Goal: Task Accomplishment & Management: Use online tool/utility

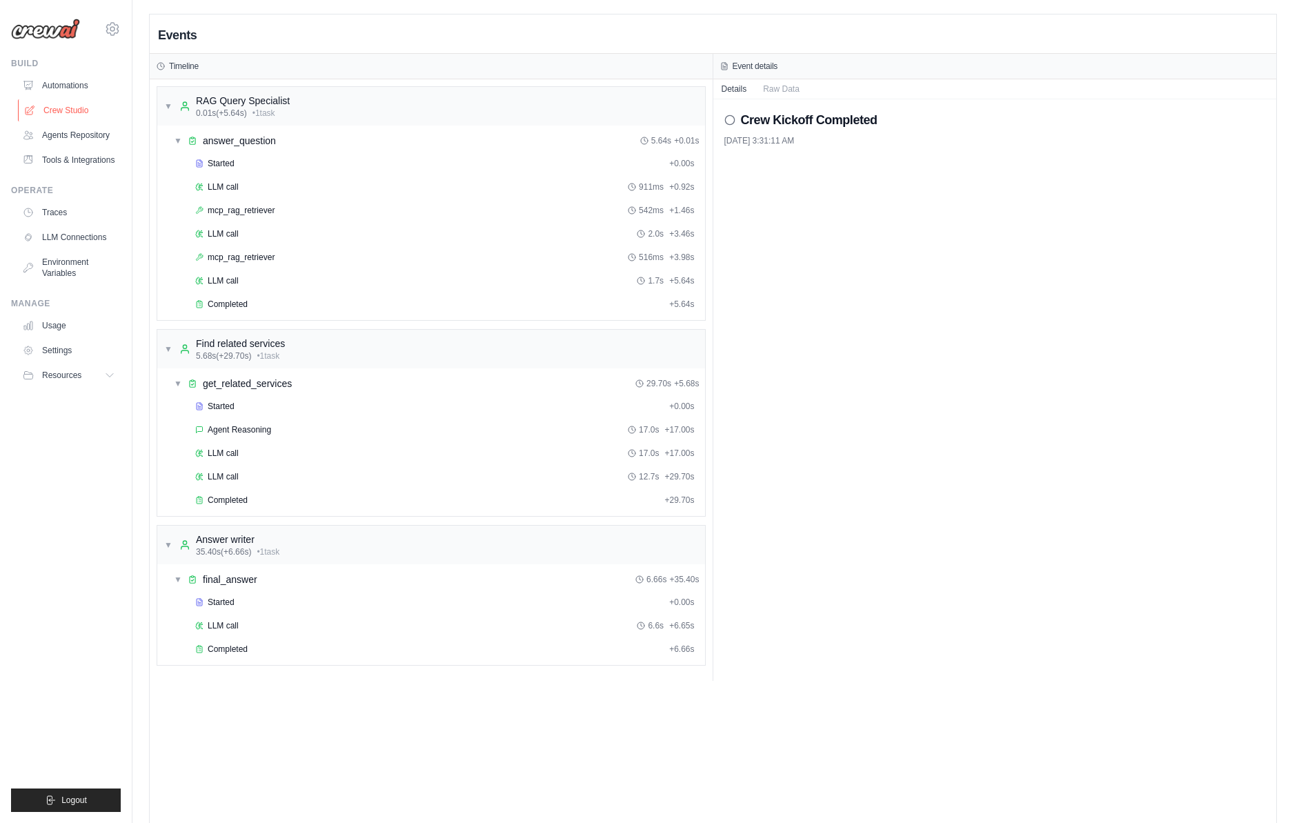
click at [66, 104] on link "Crew Studio" at bounding box center [70, 110] width 104 height 22
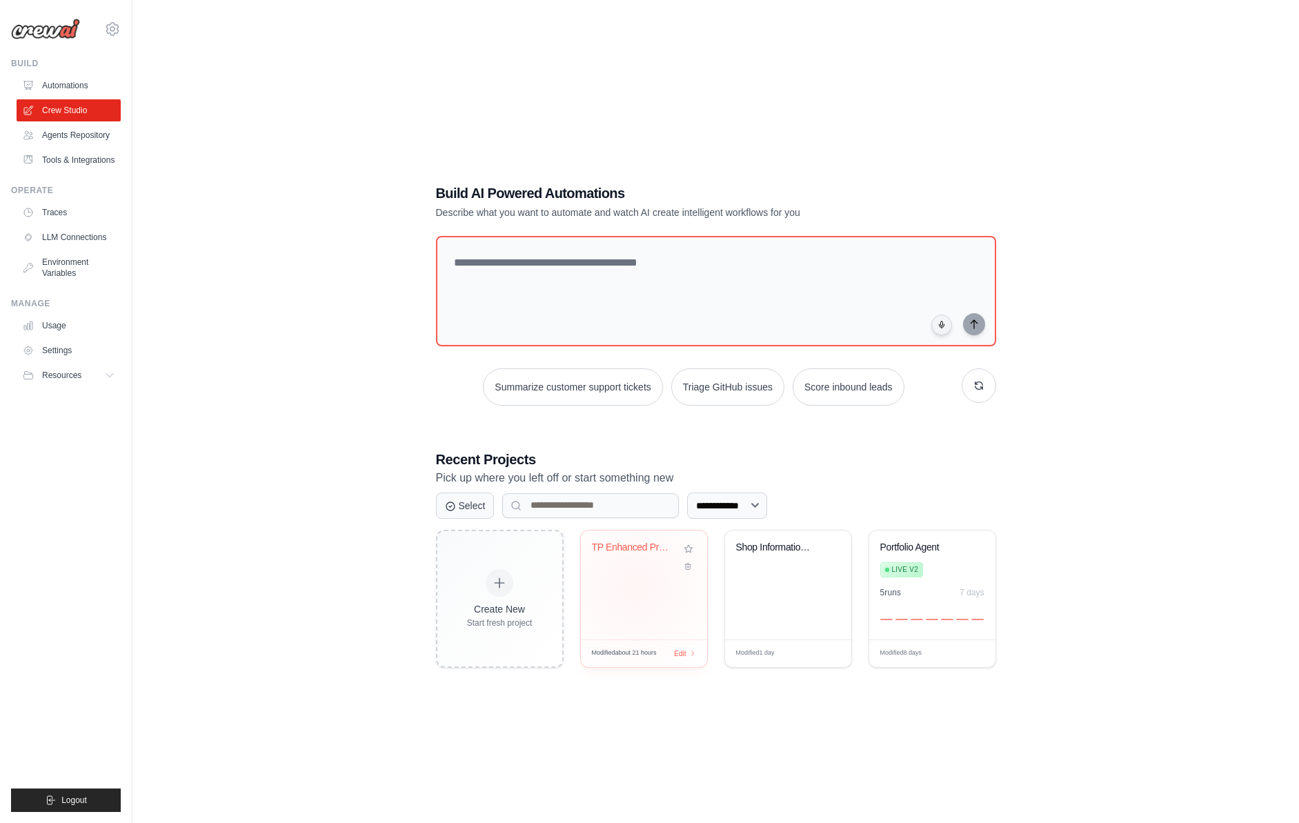
click at [635, 586] on div "TP Enhanced Price Validation with A..." at bounding box center [644, 584] width 126 height 109
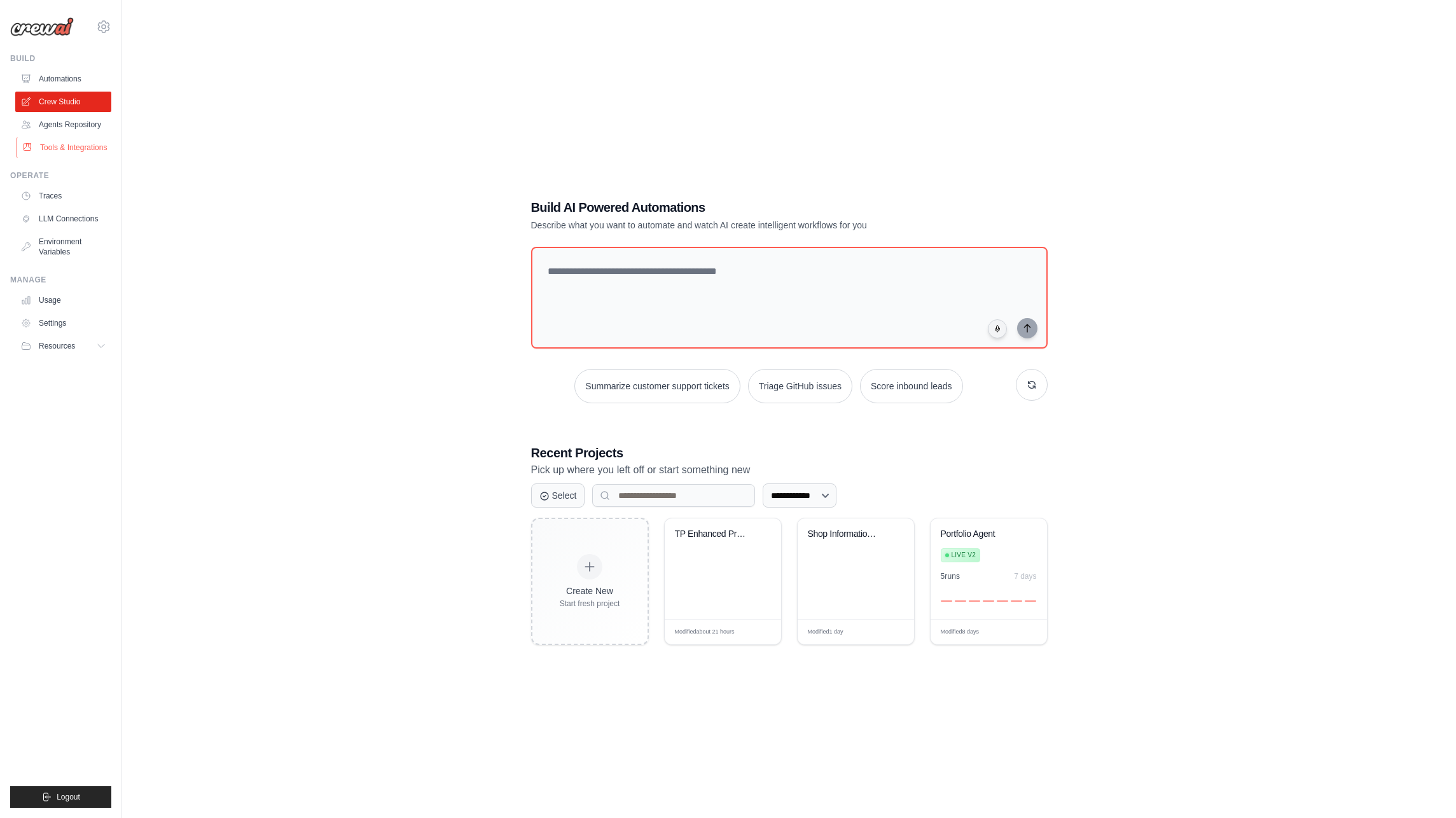
click at [63, 144] on link "Tools & Integrations" at bounding box center [65, 148] width 96 height 20
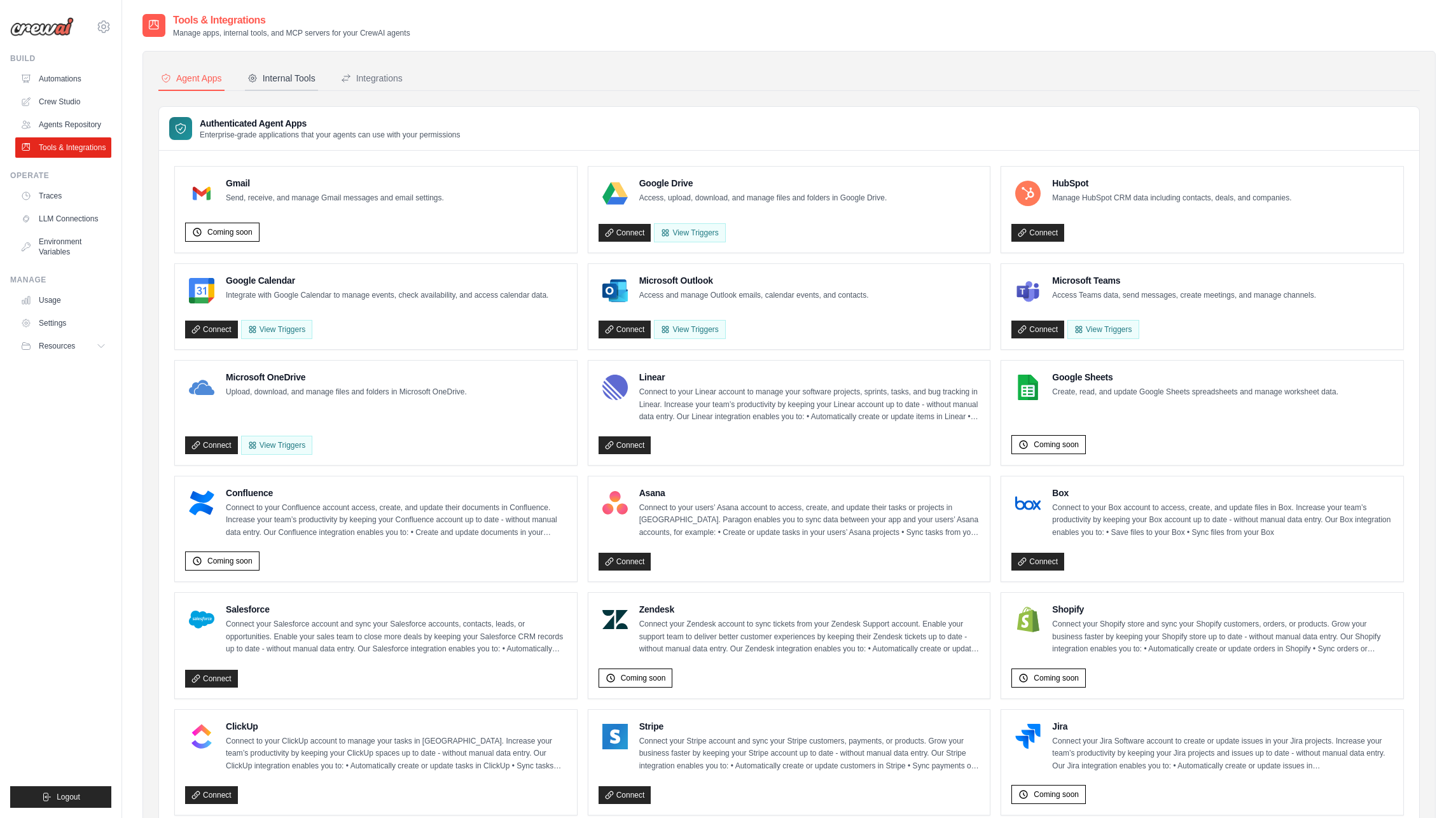
click at [282, 73] on div "Internal Tools" at bounding box center [281, 78] width 68 height 13
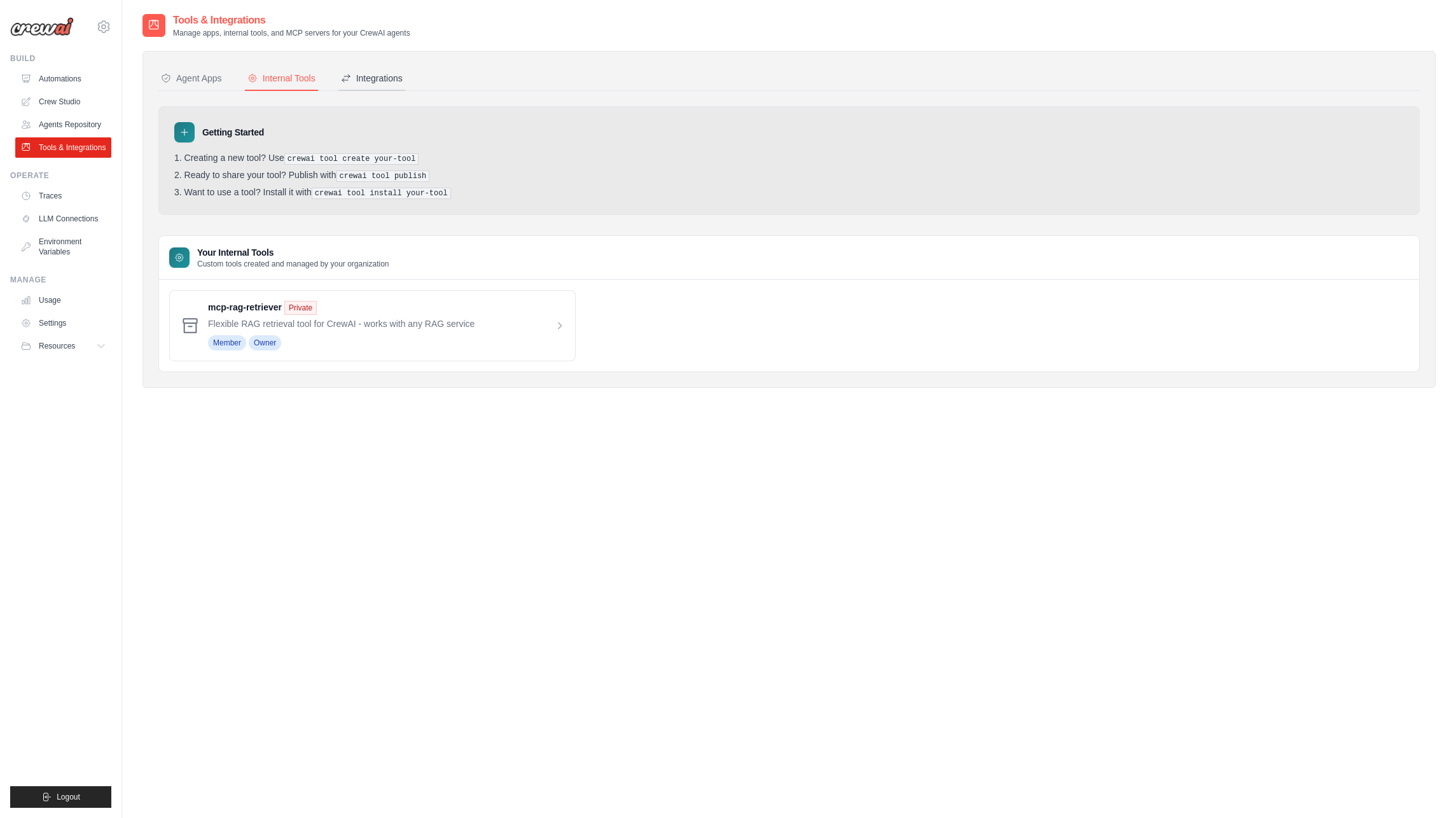
click at [370, 80] on div "Integrations" at bounding box center [372, 78] width 62 height 13
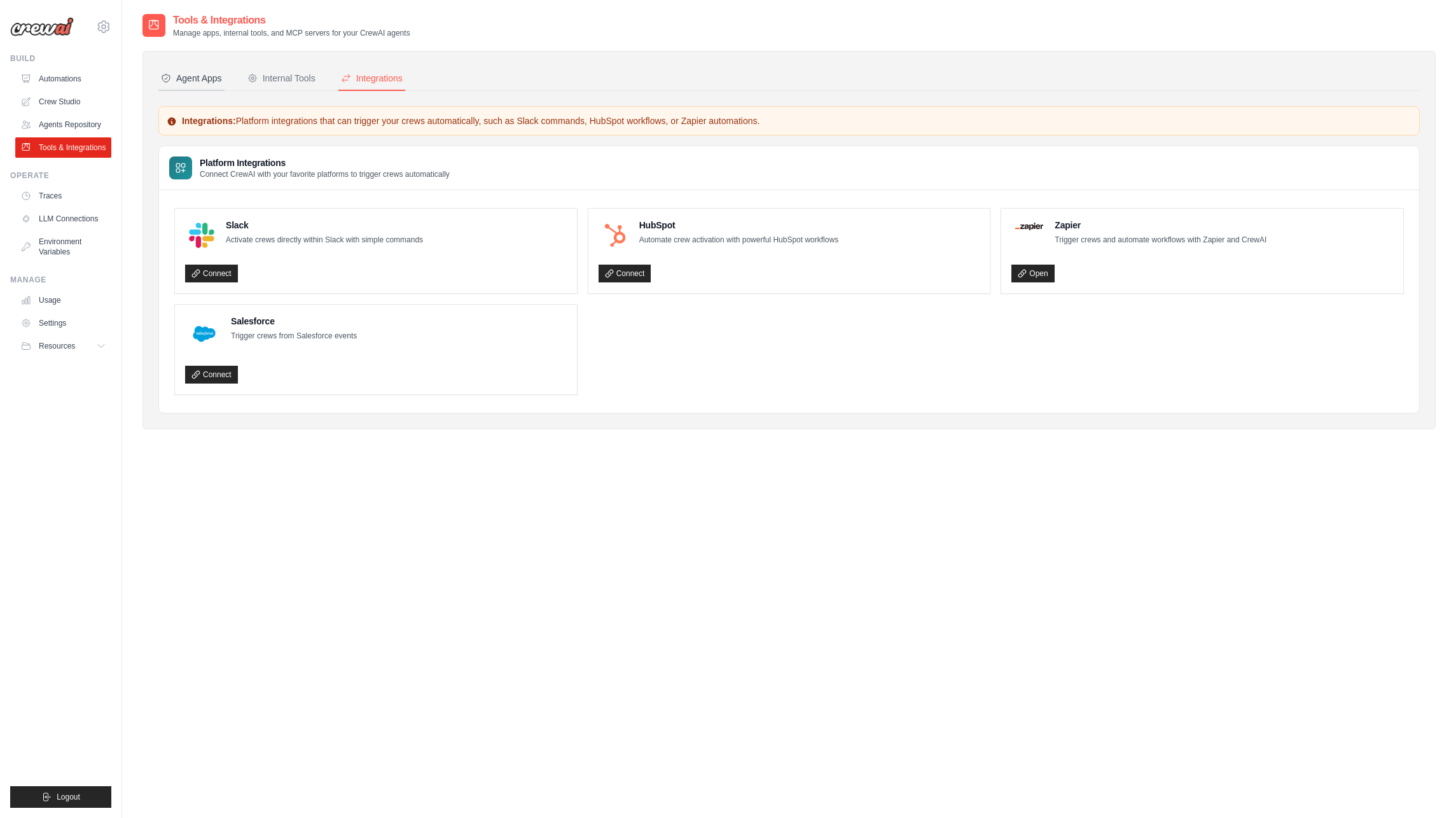
click at [193, 76] on div "Agent Apps" at bounding box center [191, 78] width 61 height 13
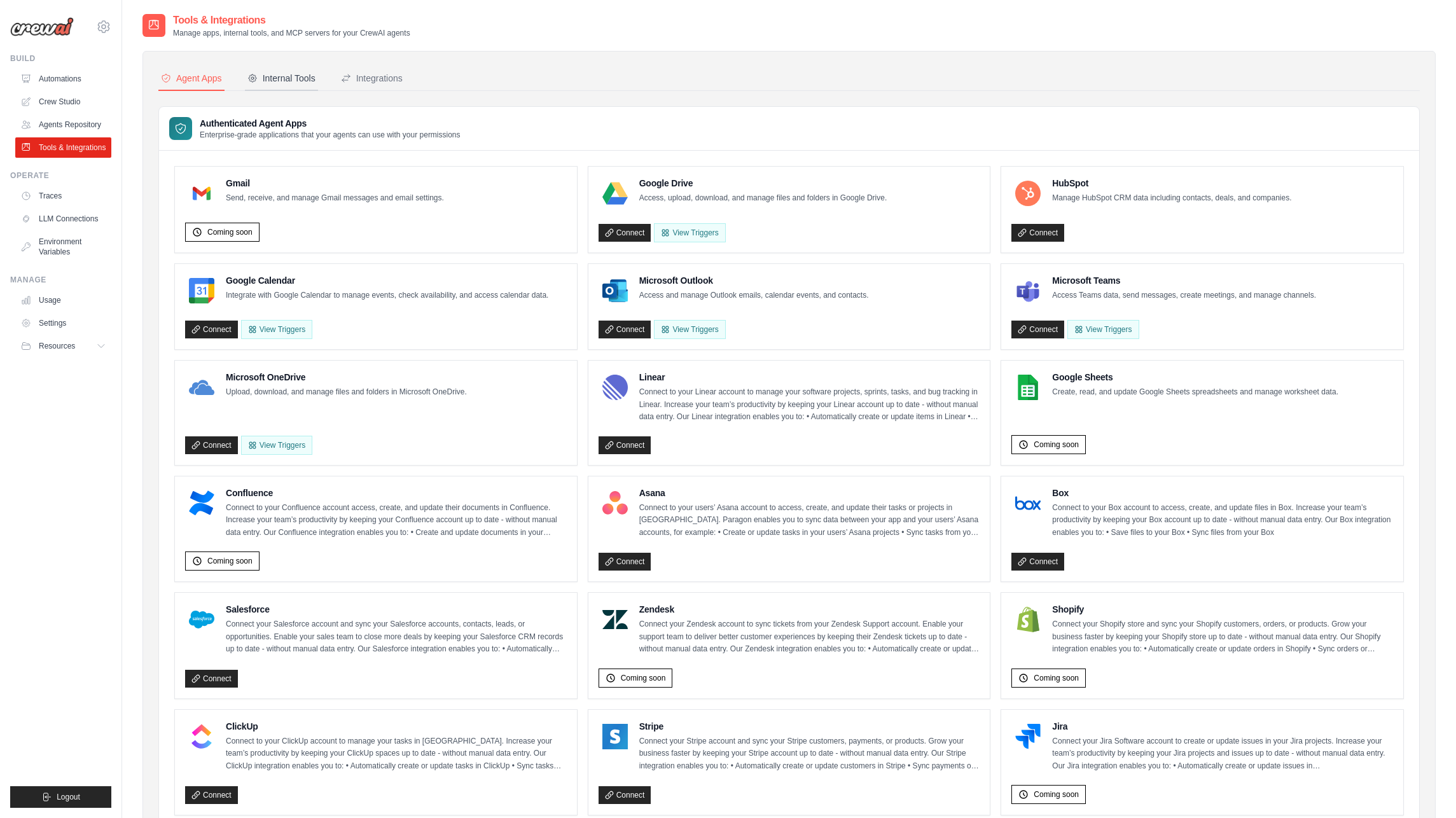
click at [280, 77] on div "Internal Tools" at bounding box center [281, 78] width 68 height 13
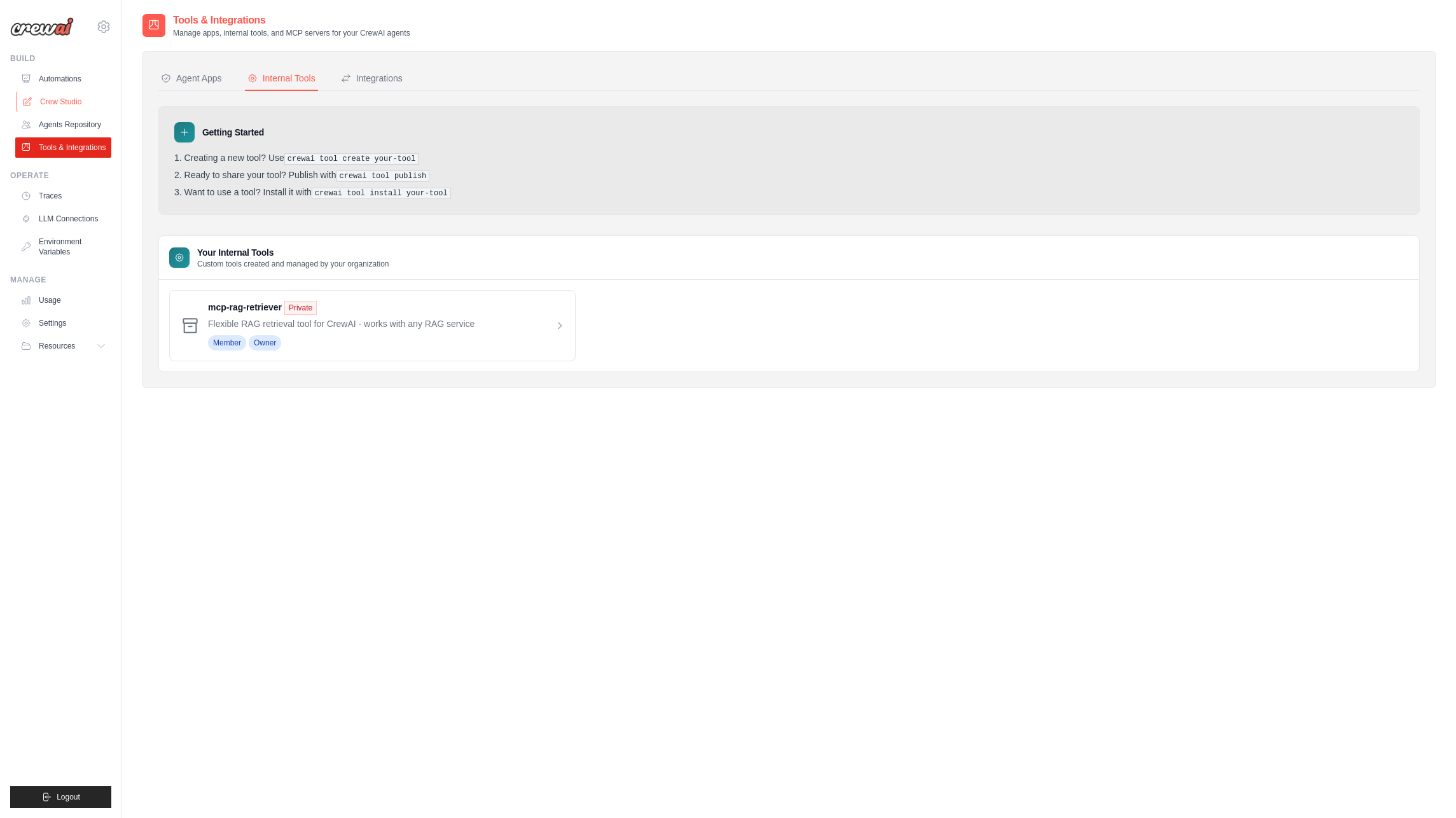
click at [54, 103] on link "Crew Studio" at bounding box center [65, 101] width 96 height 20
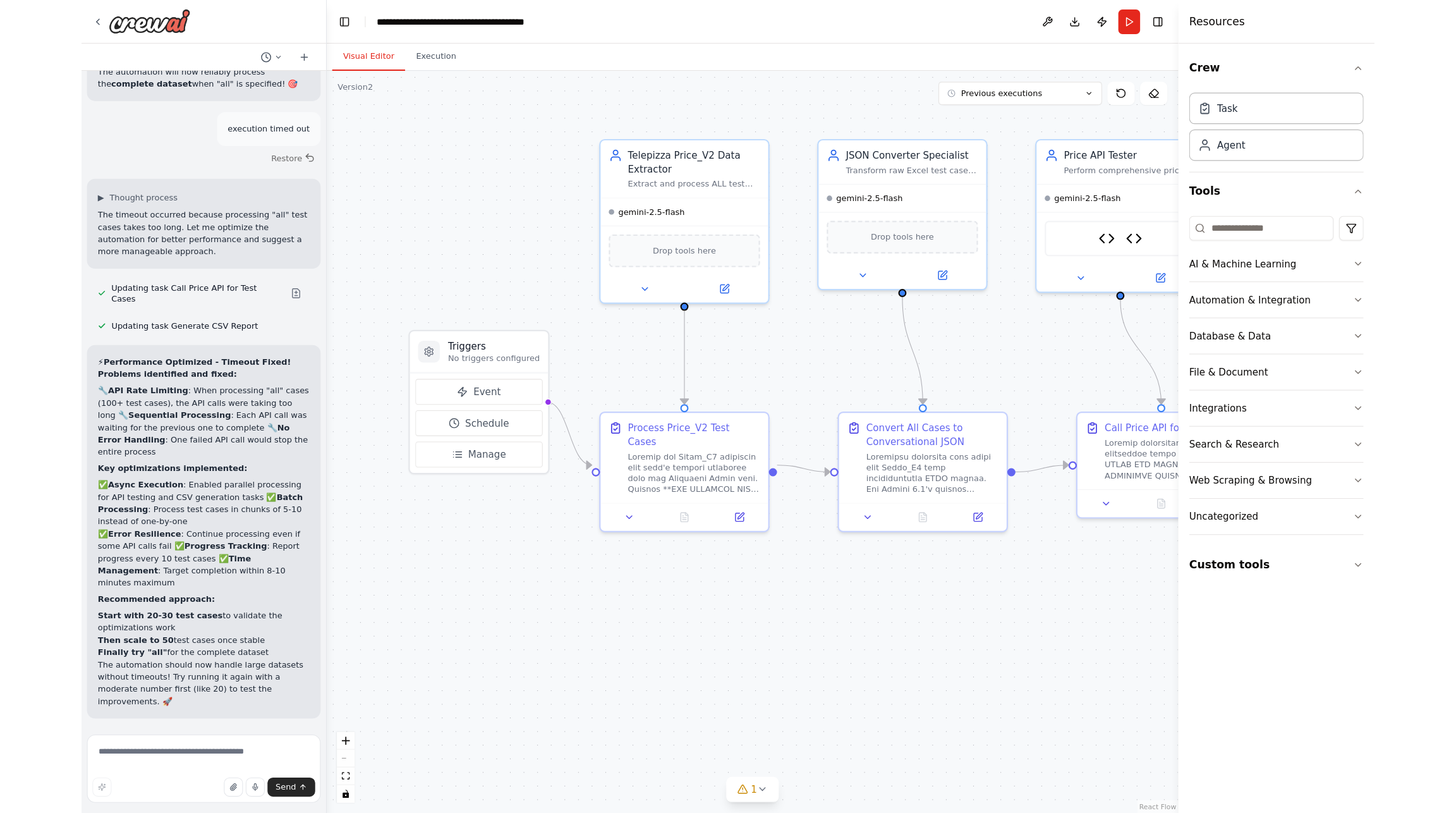
scroll to position [33775, 0]
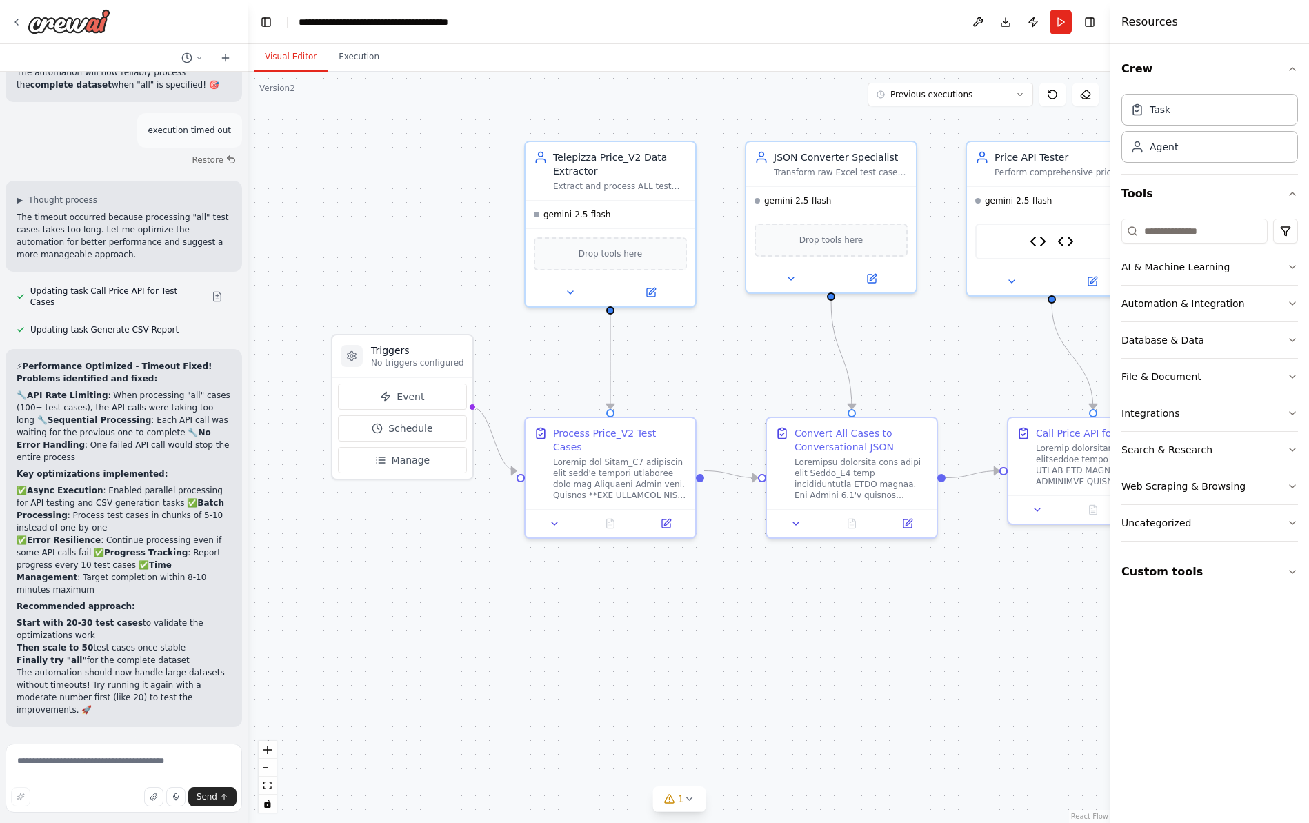
drag, startPoint x: 290, startPoint y: 118, endPoint x: 248, endPoint y: 117, distance: 41.4
click at [248, 117] on div "Hello! I'm the CrewAI assistant. What kind of automation do you want to build? …" at bounding box center [654, 411] width 1309 height 823
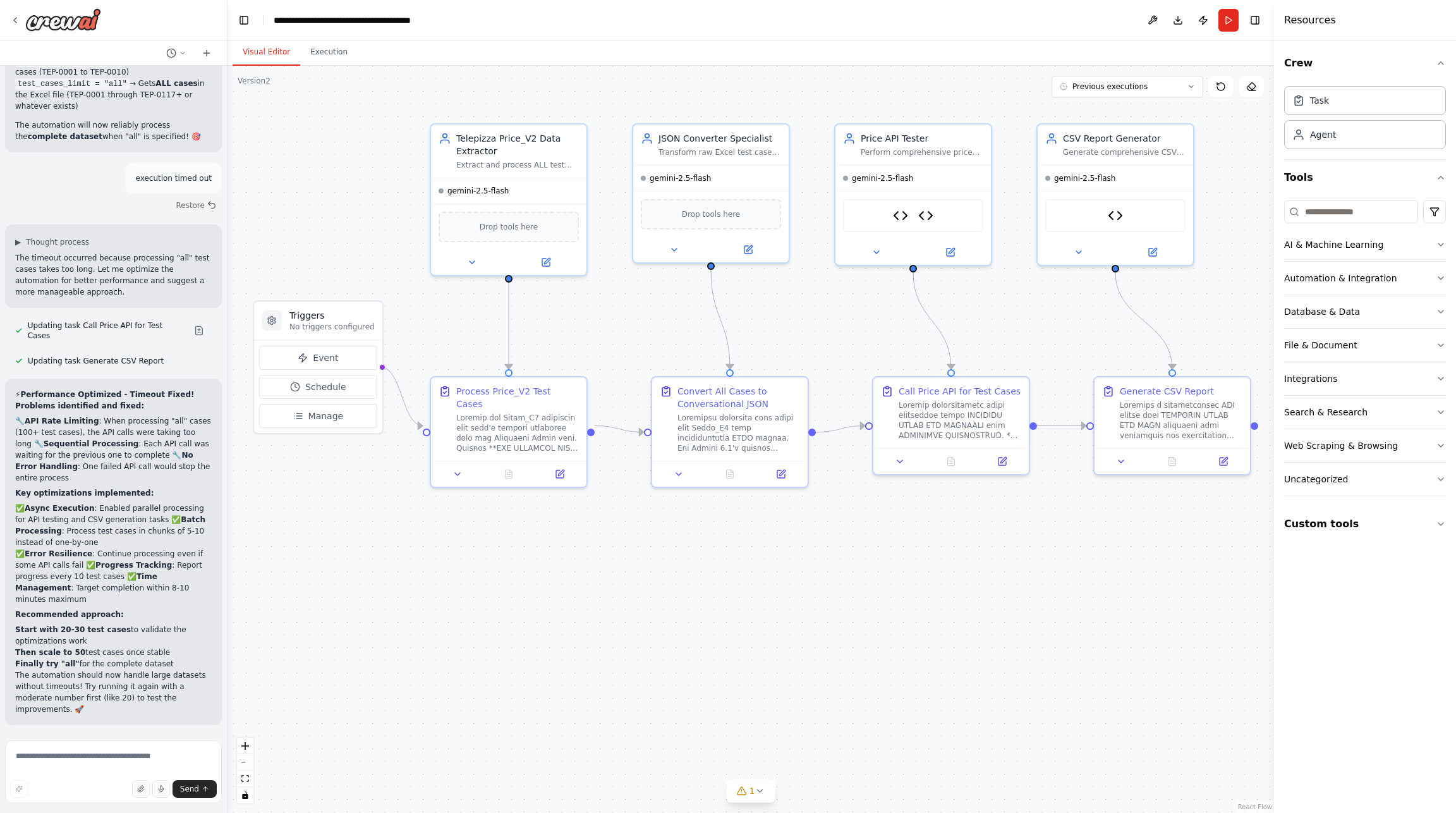
drag, startPoint x: 744, startPoint y: 646, endPoint x: 694, endPoint y: 641, distance: 50.2
click at [694, 641] on div ".deletable-edge-delete-btn { width: 20px; height: 20px; border: 0px solid #ffff…" at bounding box center [750, 439] width 1046 height 747
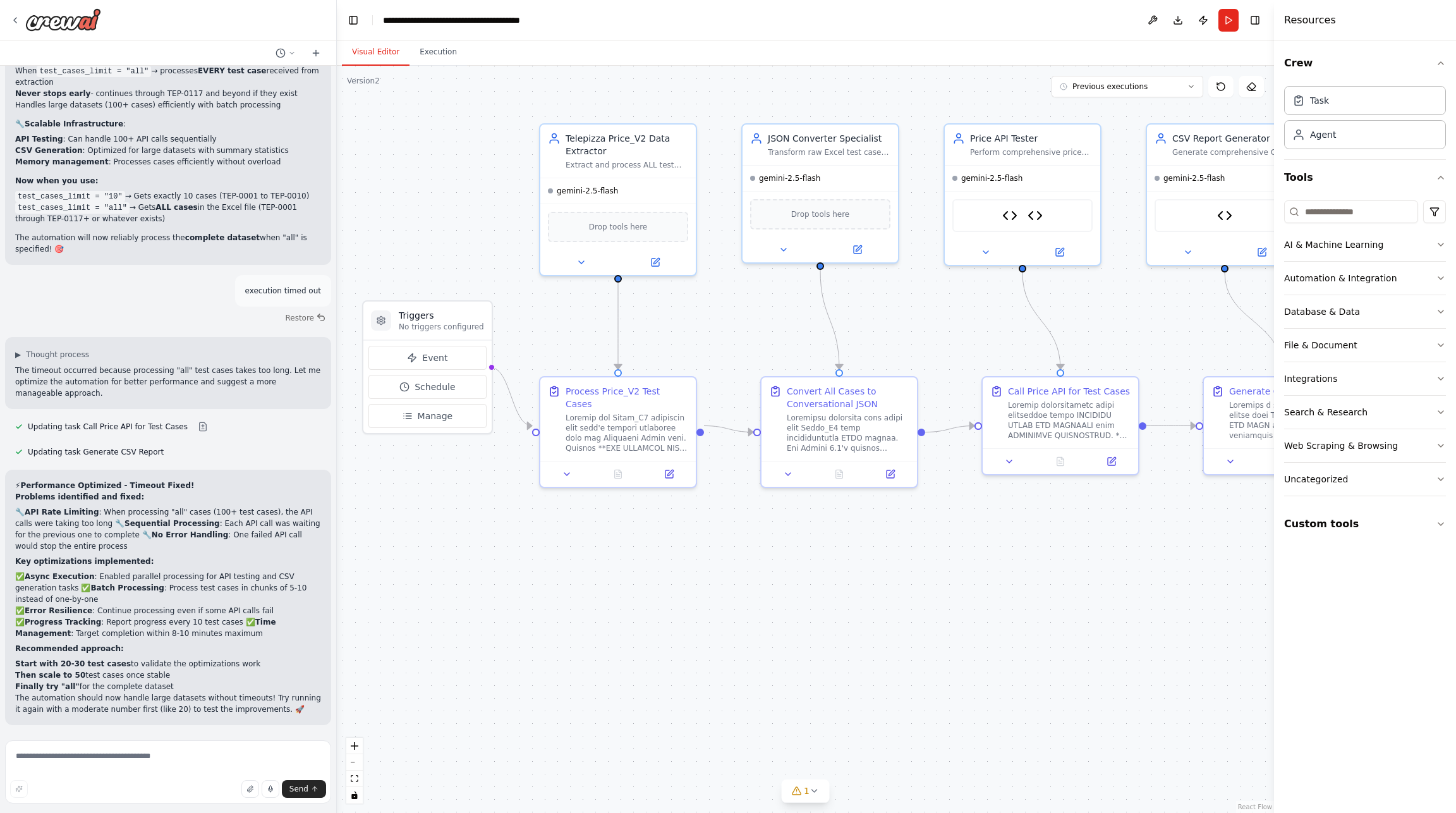
scroll to position [27113, 0]
drag, startPoint x: 226, startPoint y: 219, endPoint x: 337, endPoint y: 227, distance: 111.3
click at [337, 227] on div "Hello! I'm the CrewAI assistant. What kind of automation do you want to build? …" at bounding box center [728, 406] width 1456 height 813
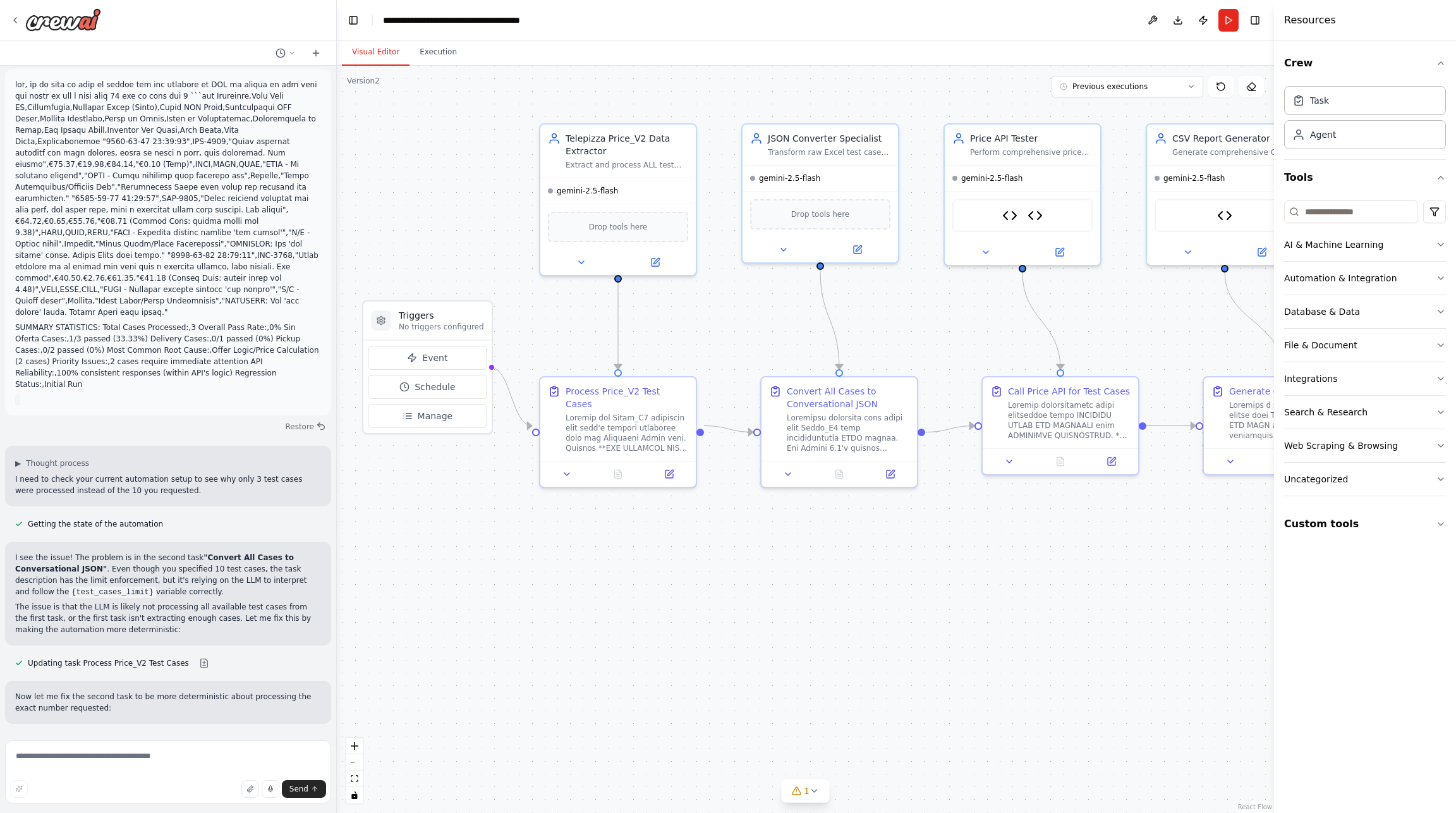
scroll to position [25450, 0]
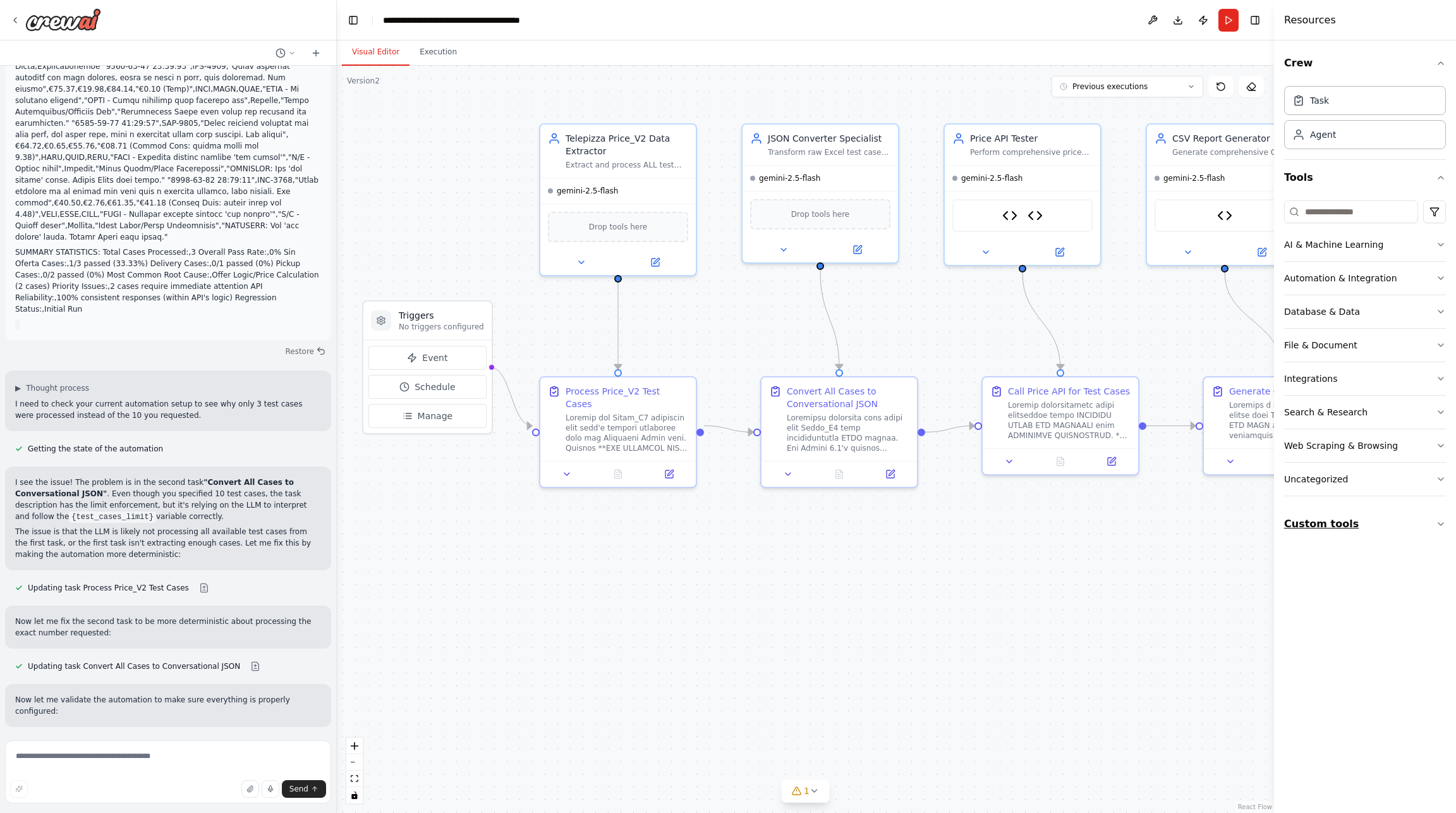
click at [1199, 519] on icon "button" at bounding box center [1440, 523] width 10 height 10
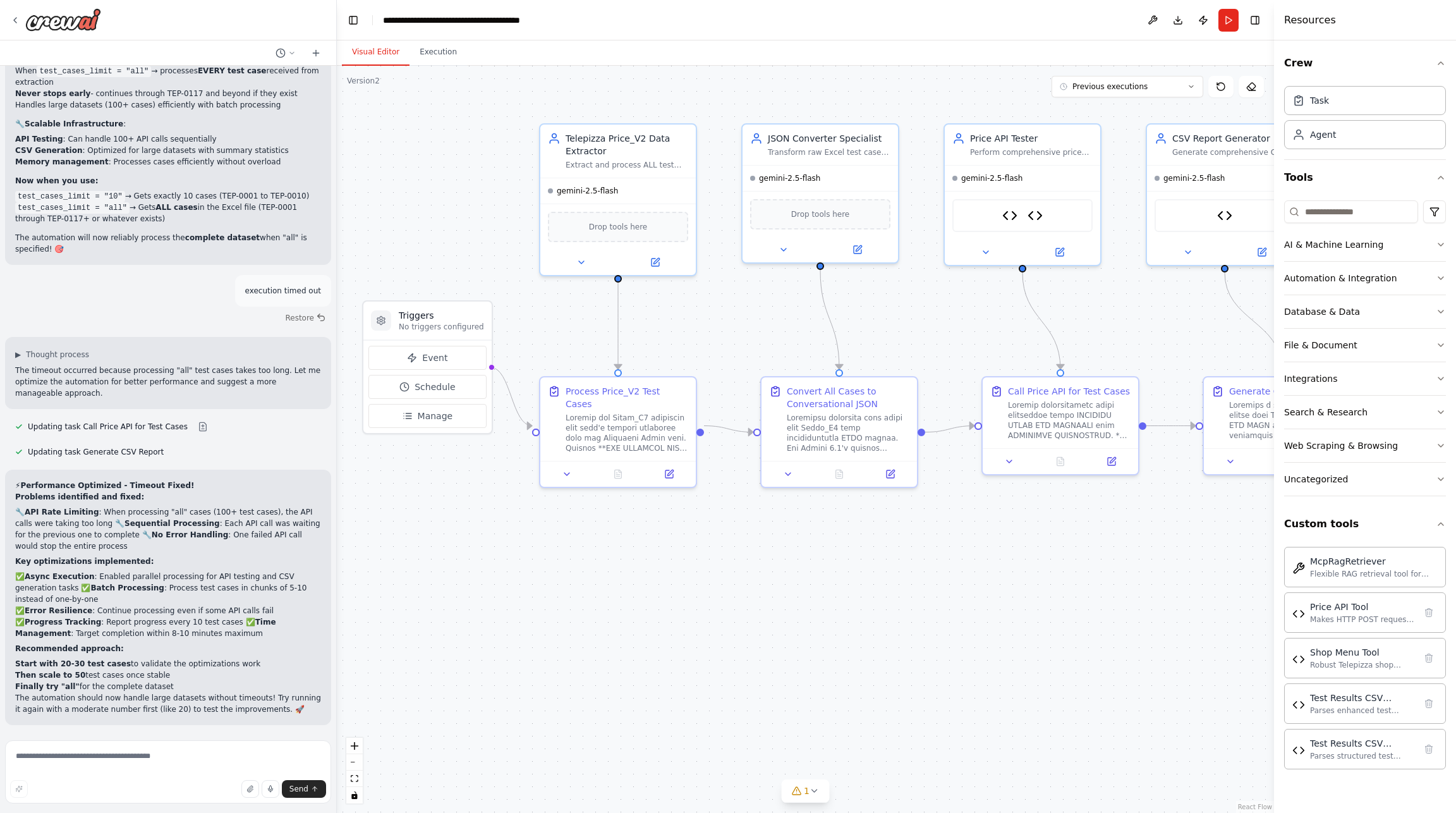
scroll to position [27113, 0]
click at [437, 53] on button "Execution" at bounding box center [438, 52] width 58 height 27
click at [378, 55] on button "Visual Editor" at bounding box center [376, 52] width 68 height 27
click at [13, 17] on icon at bounding box center [15, 20] width 10 height 10
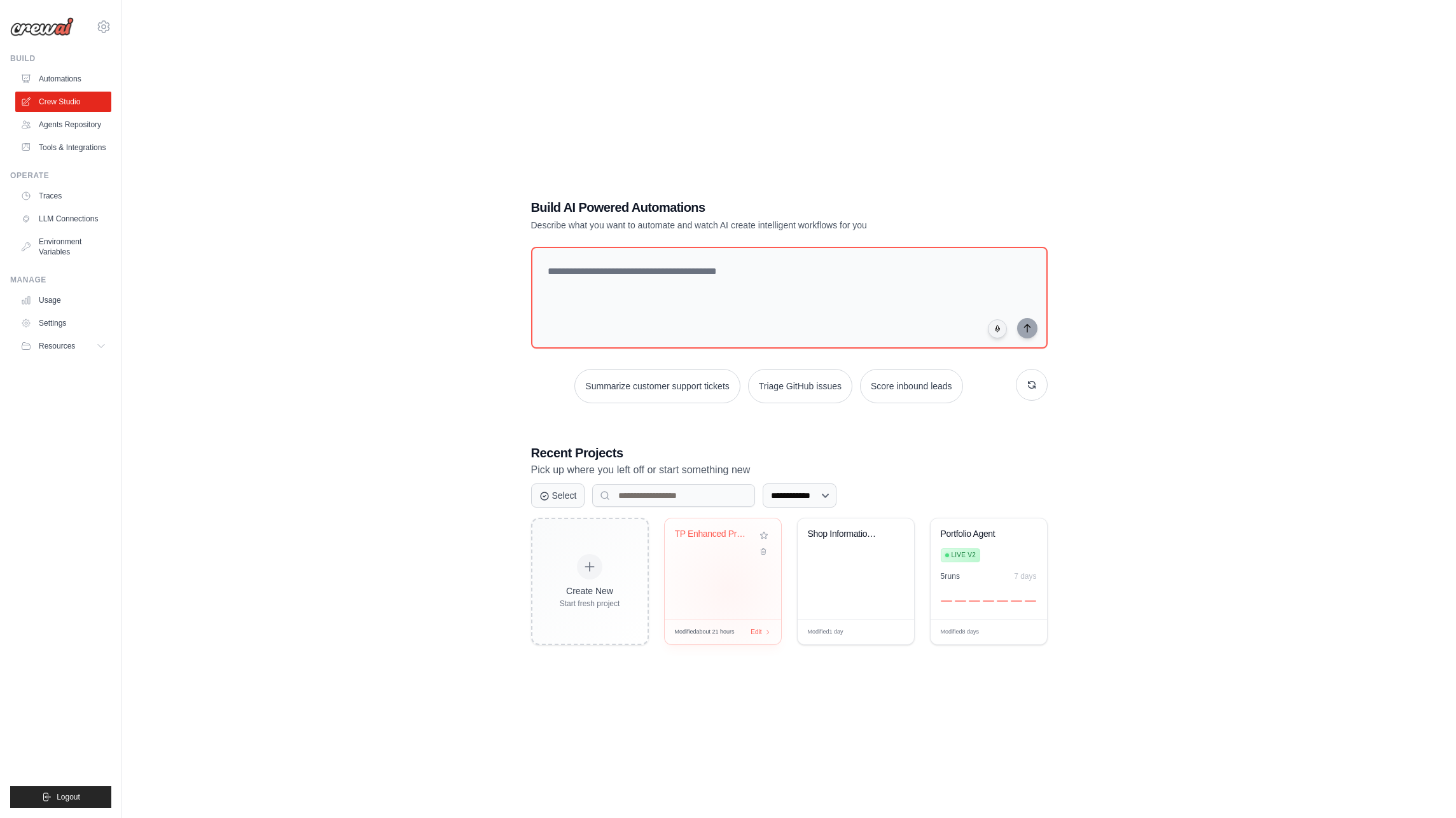
click at [728, 589] on div "TP Enhanced Price Validation with A..." at bounding box center [723, 568] width 116 height 101
click at [73, 219] on link "LLM Connections" at bounding box center [65, 219] width 96 height 20
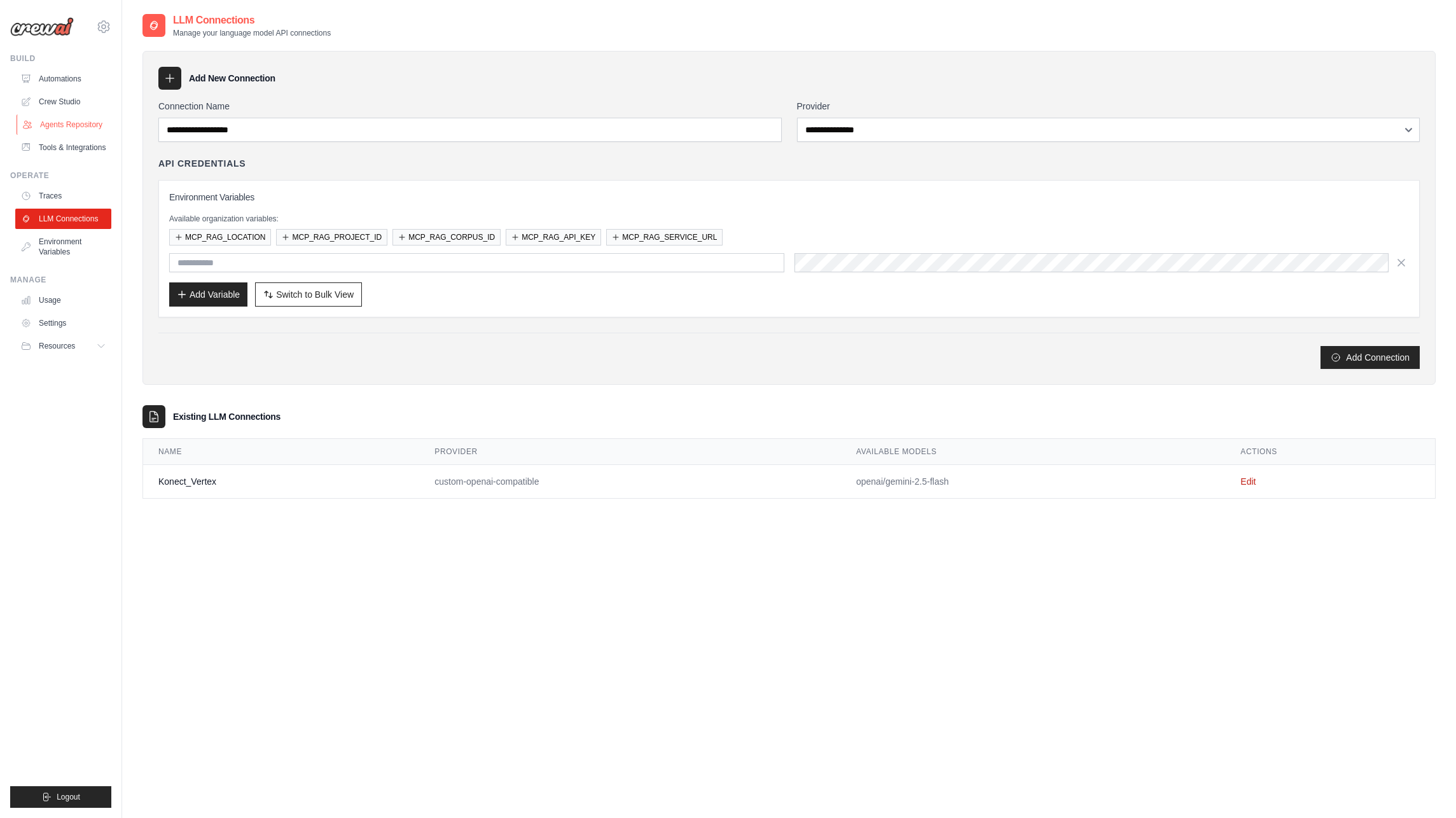
click at [58, 119] on link "Agents Repository" at bounding box center [65, 124] width 96 height 20
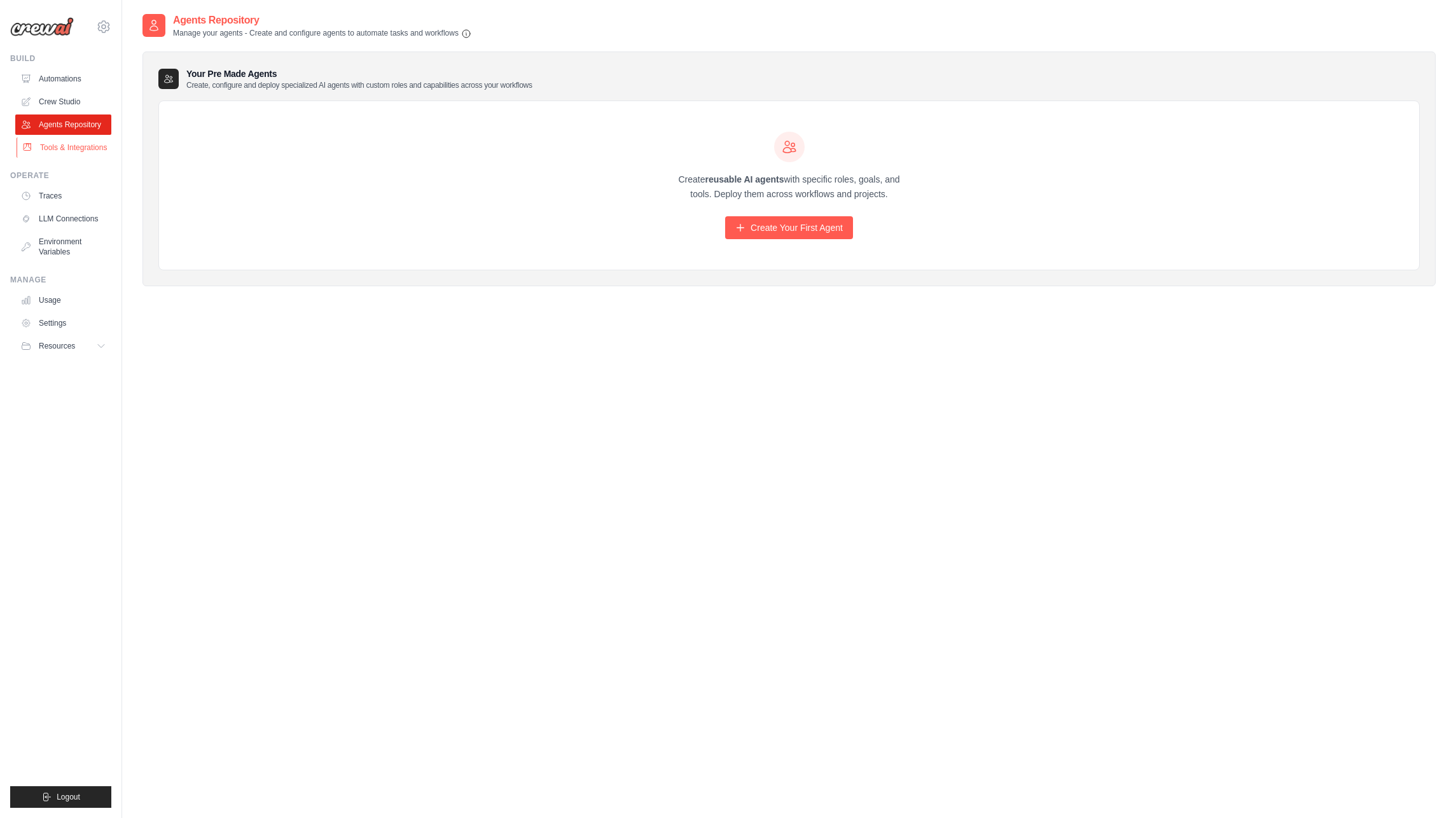
click at [54, 149] on link "Tools & Integrations" at bounding box center [65, 148] width 96 height 20
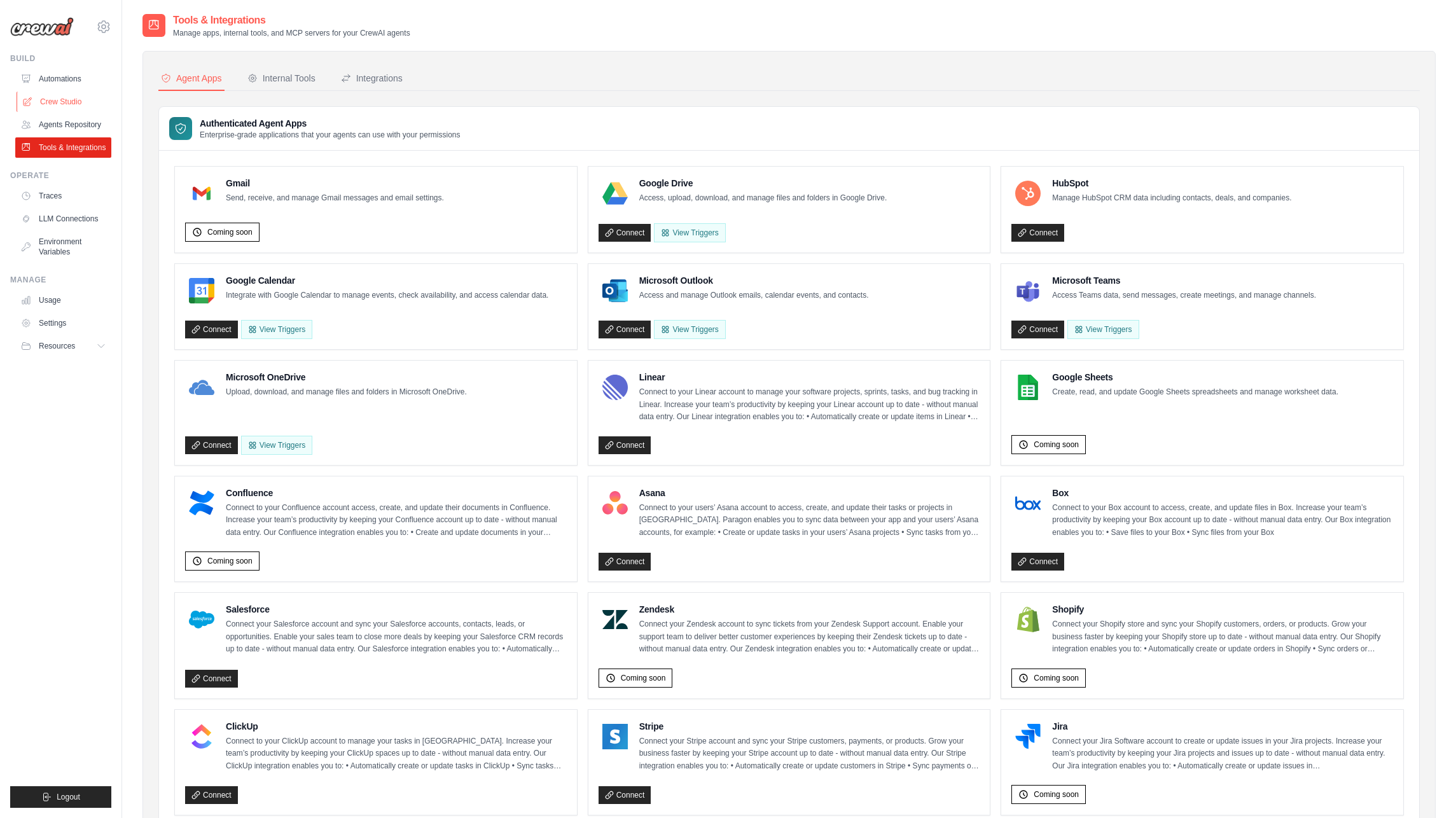
click at [61, 103] on link "Crew Studio" at bounding box center [65, 101] width 96 height 20
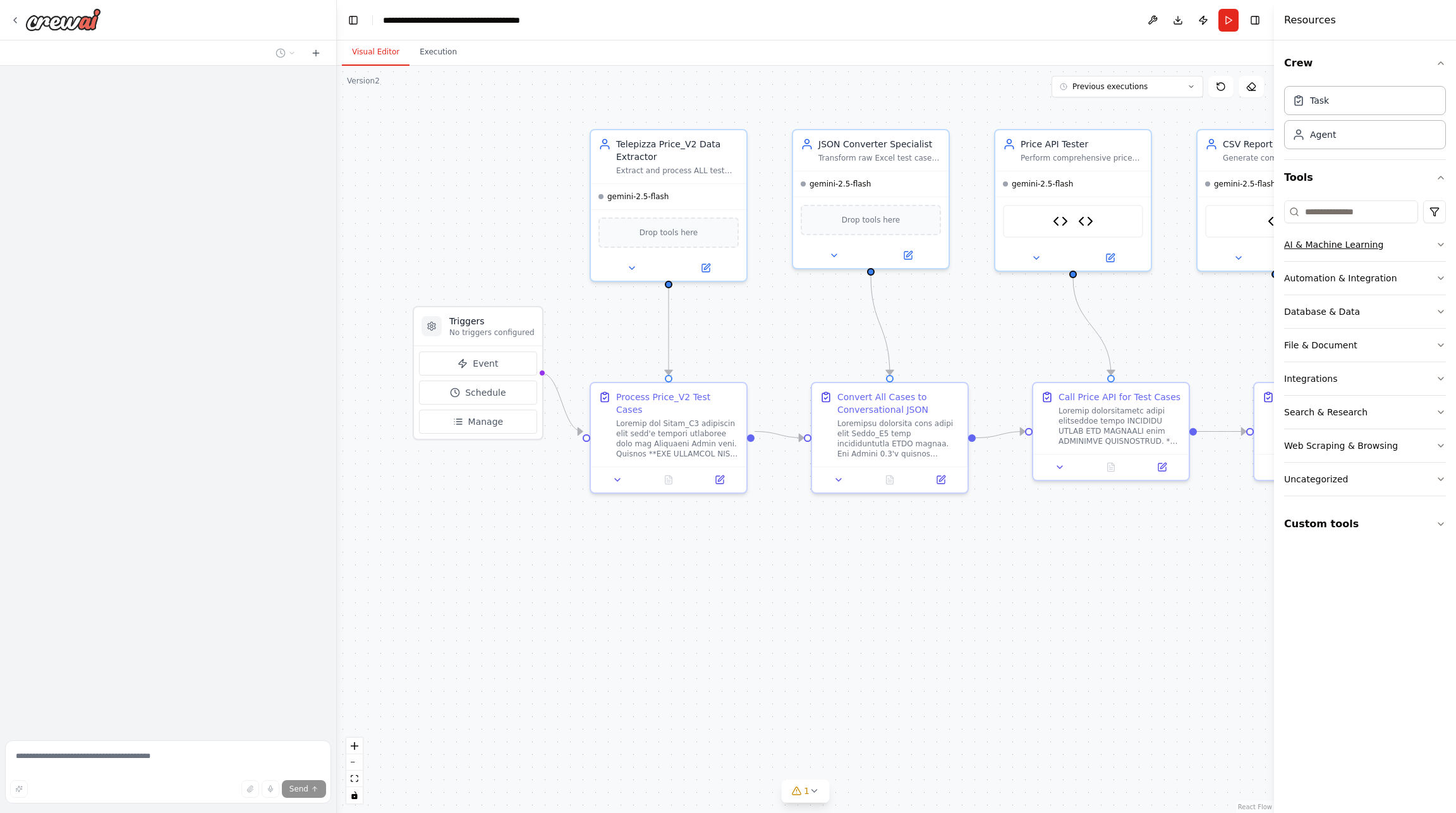
click at [1440, 247] on icon "button" at bounding box center [1440, 244] width 10 height 10
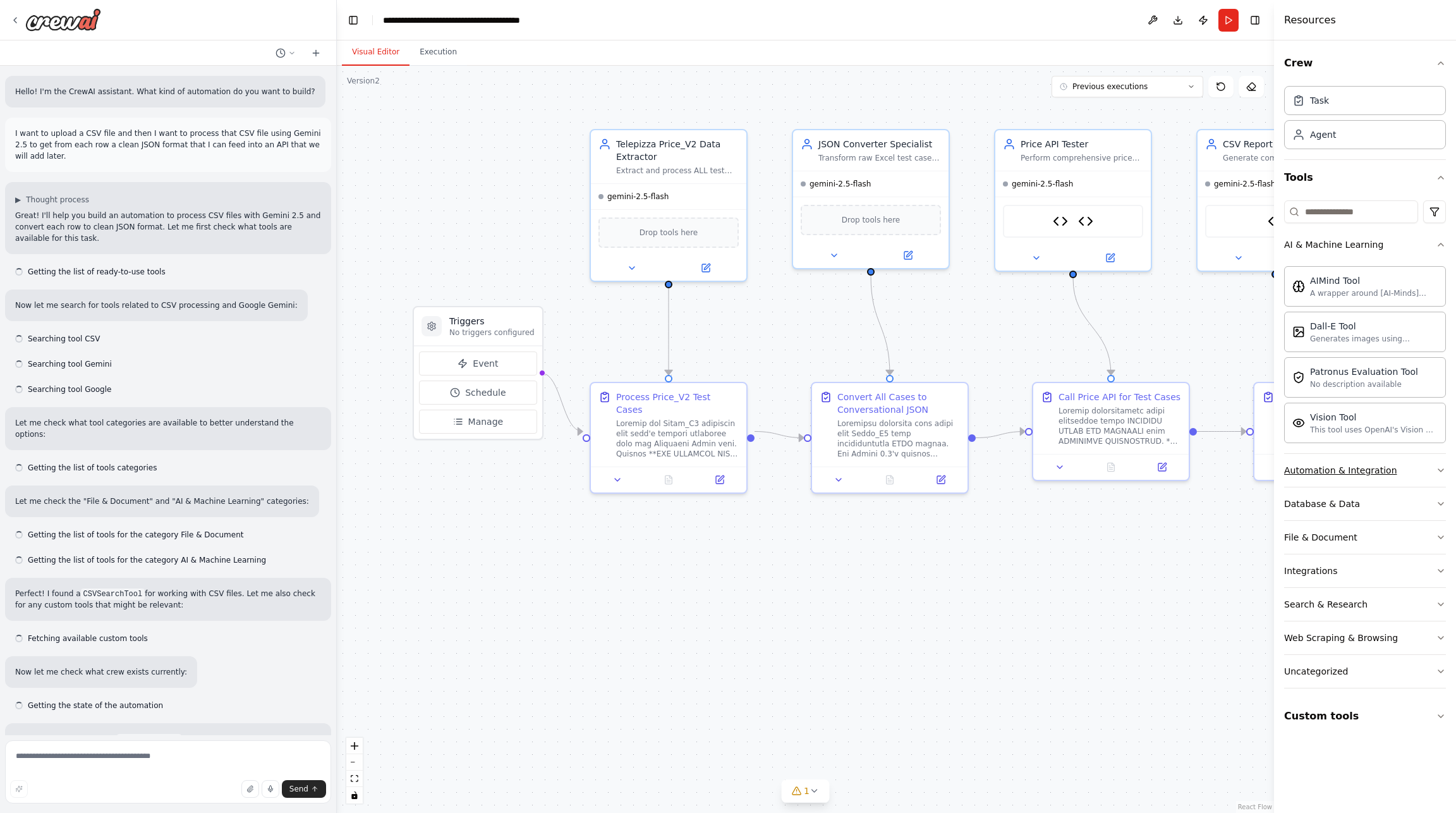
scroll to position [27113, 0]
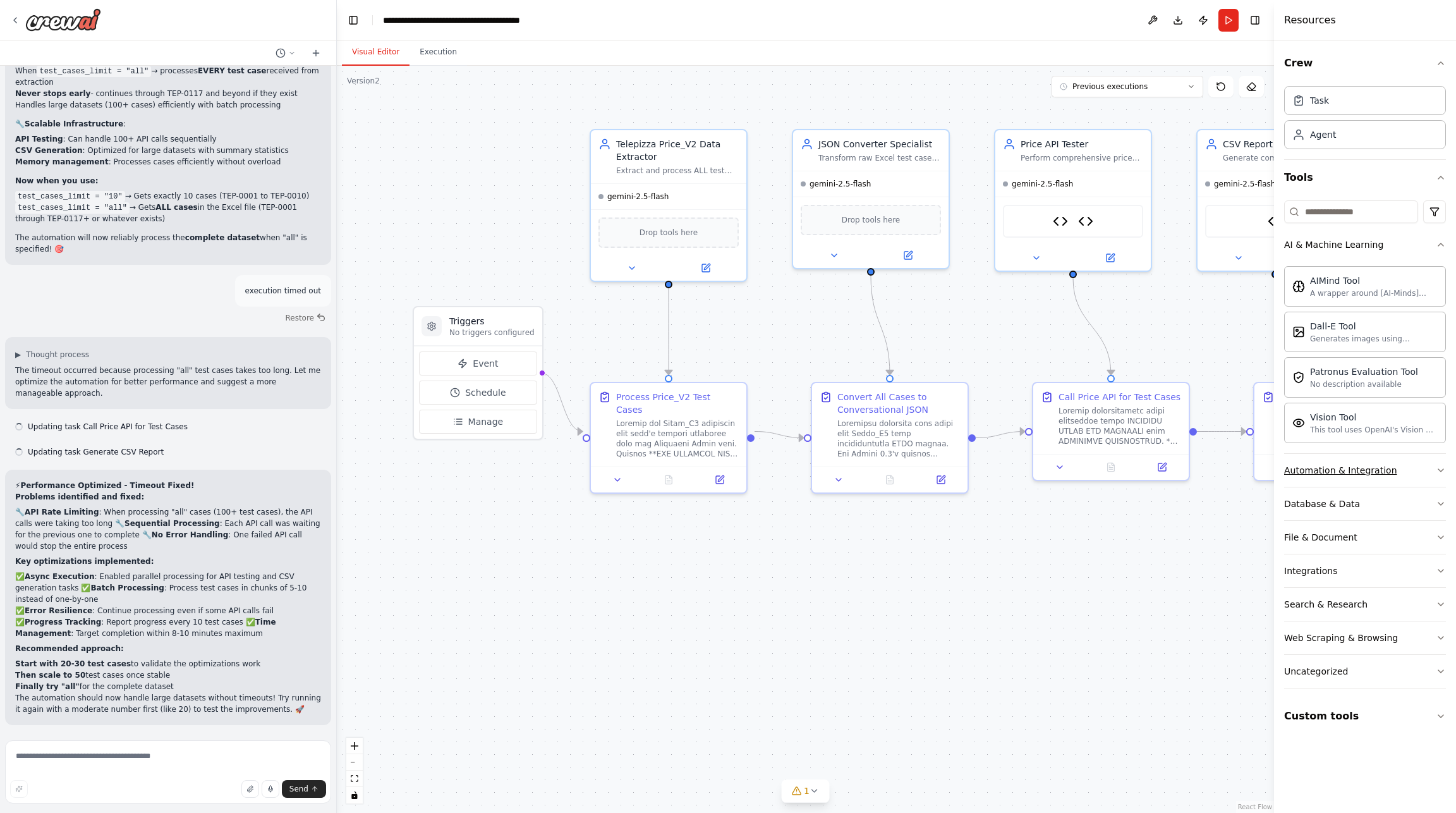
click at [1396, 465] on button "Automation & Integration" at bounding box center [1364, 470] width 162 height 33
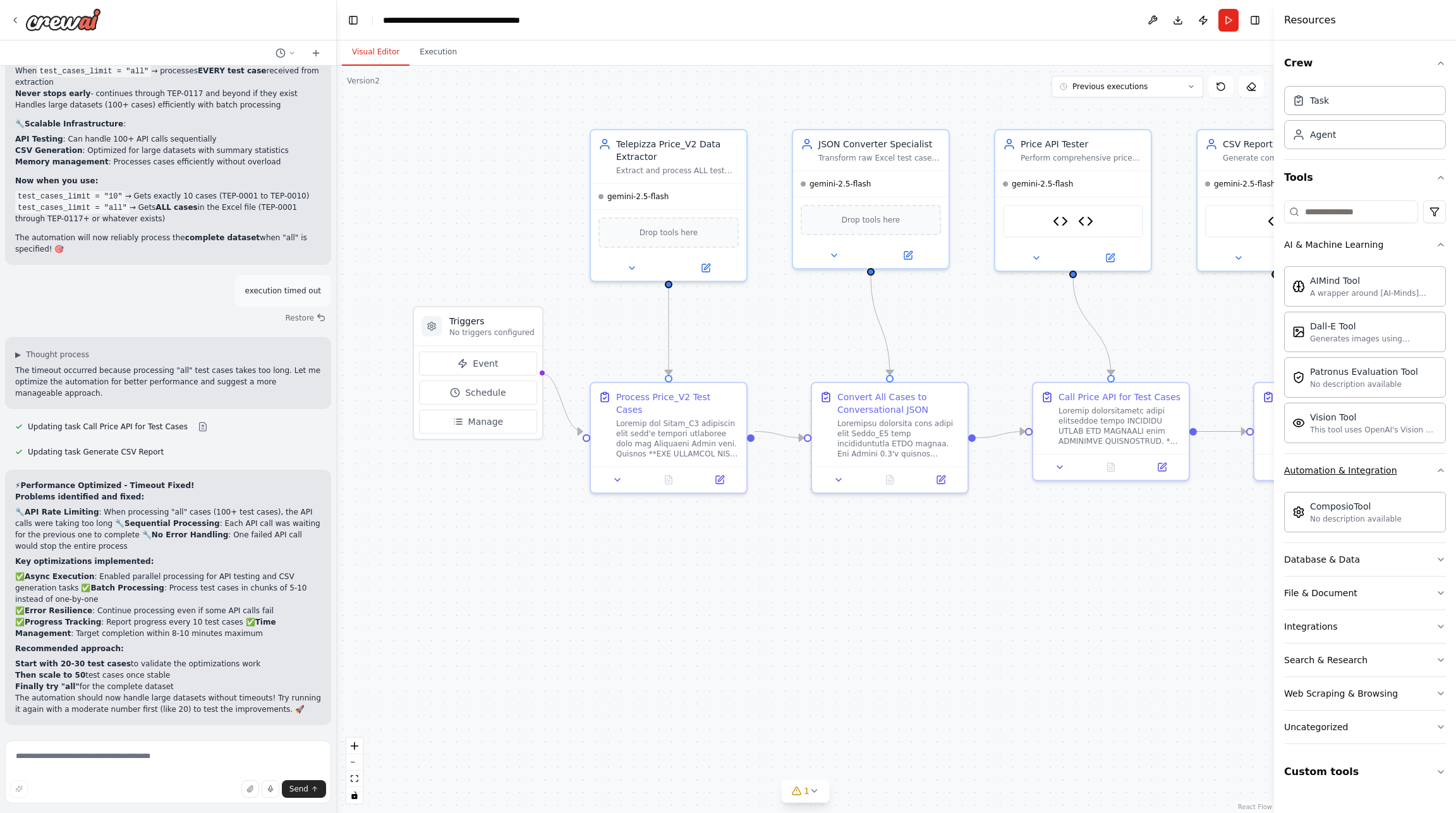
click at [1439, 470] on icon "button" at bounding box center [1440, 470] width 10 height 10
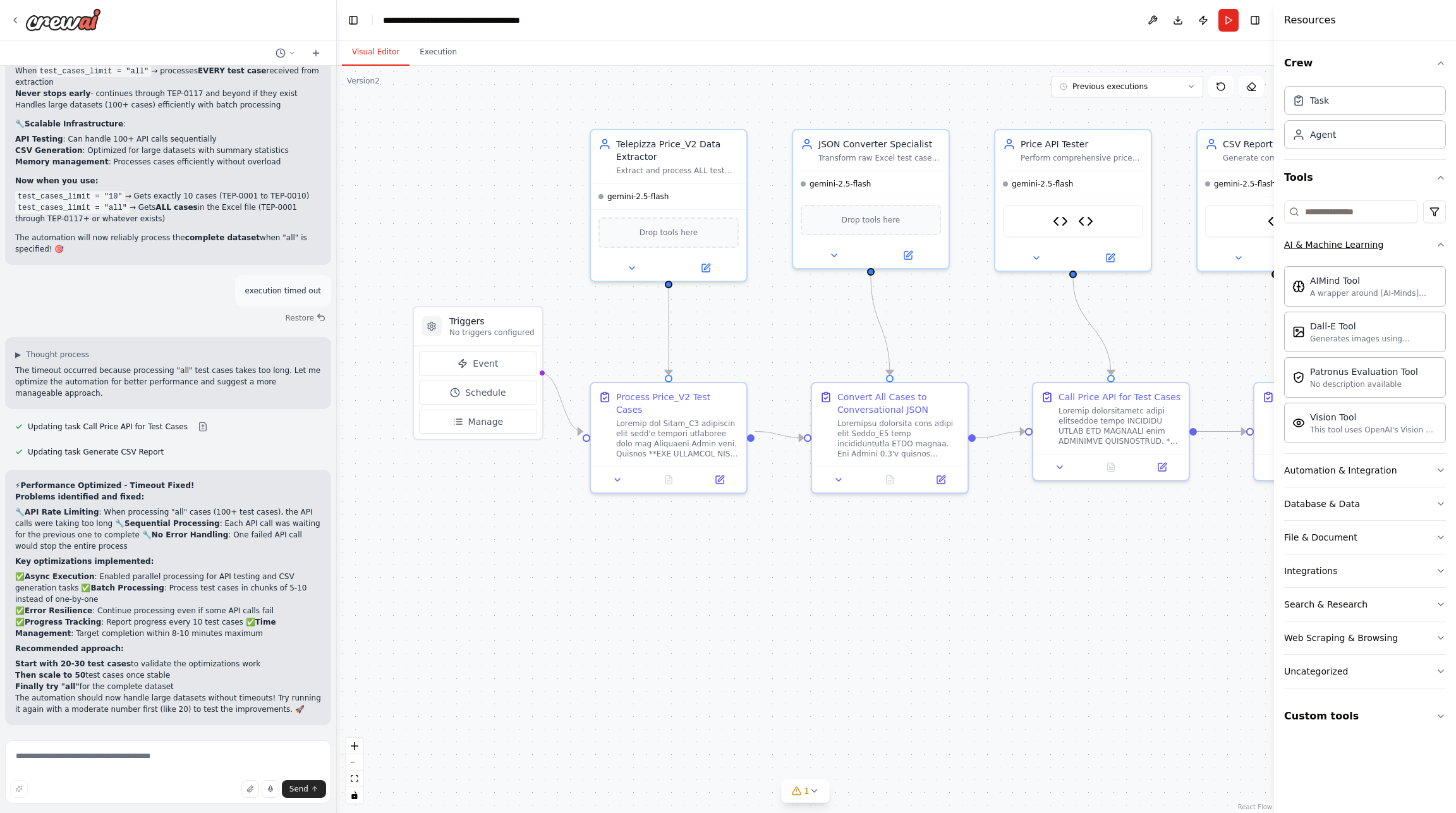
click at [1441, 246] on icon "button" at bounding box center [1440, 244] width 10 height 10
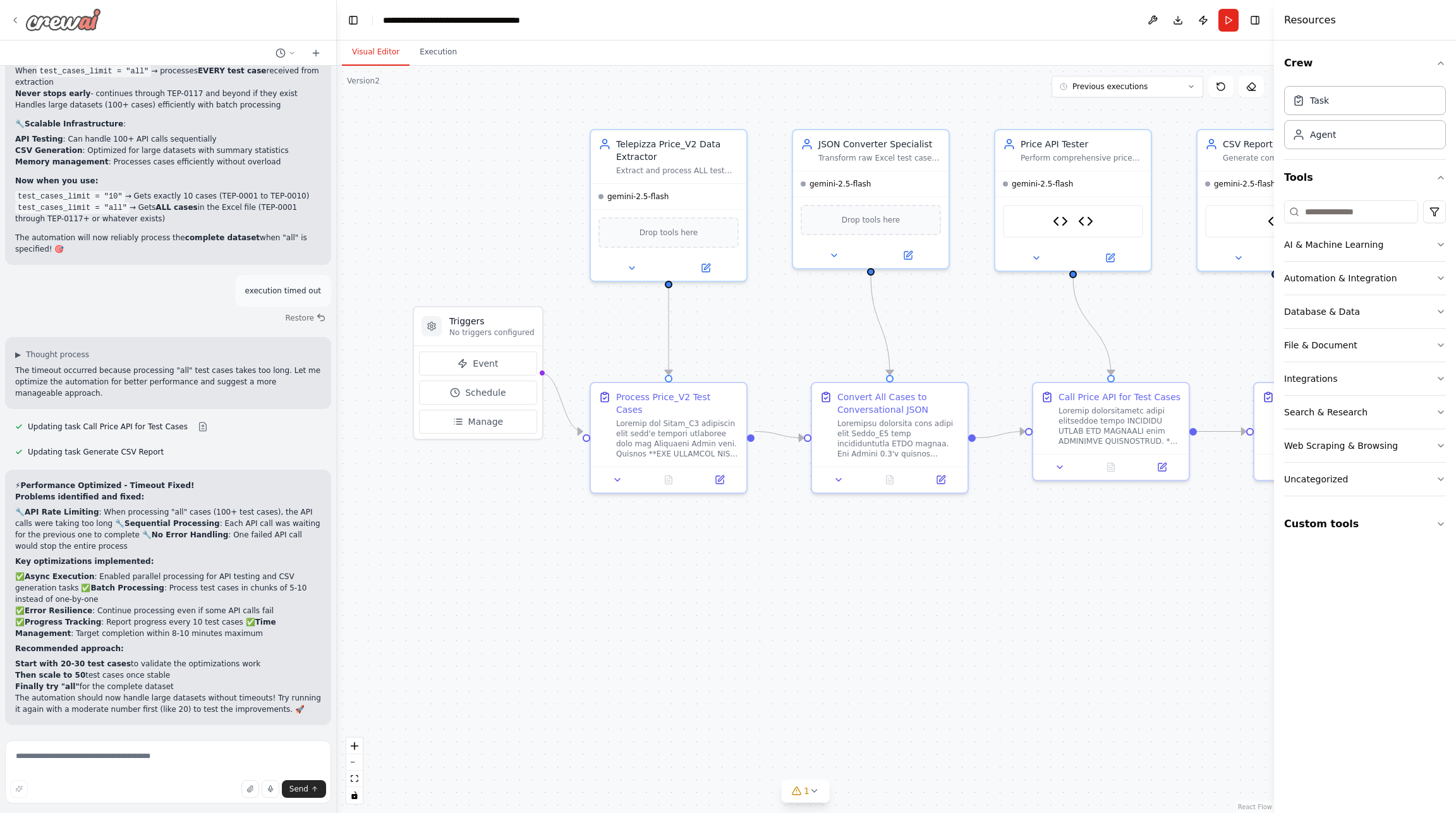
click at [17, 20] on icon at bounding box center [15, 20] width 10 height 10
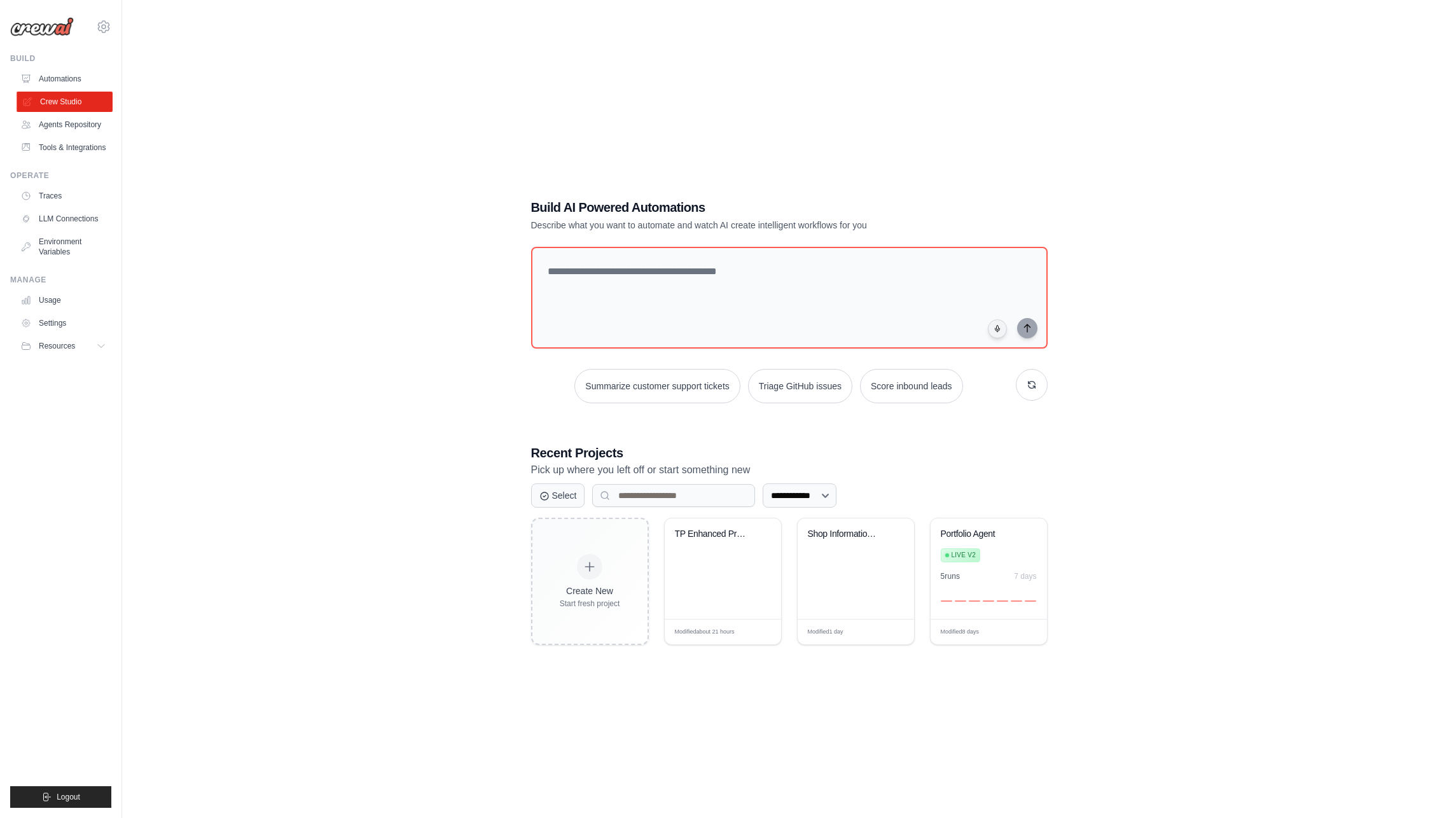
click at [58, 101] on link "Crew Studio" at bounding box center [65, 101] width 96 height 20
click at [743, 580] on div "TP Enhanced Price Validation with A..." at bounding box center [723, 568] width 116 height 101
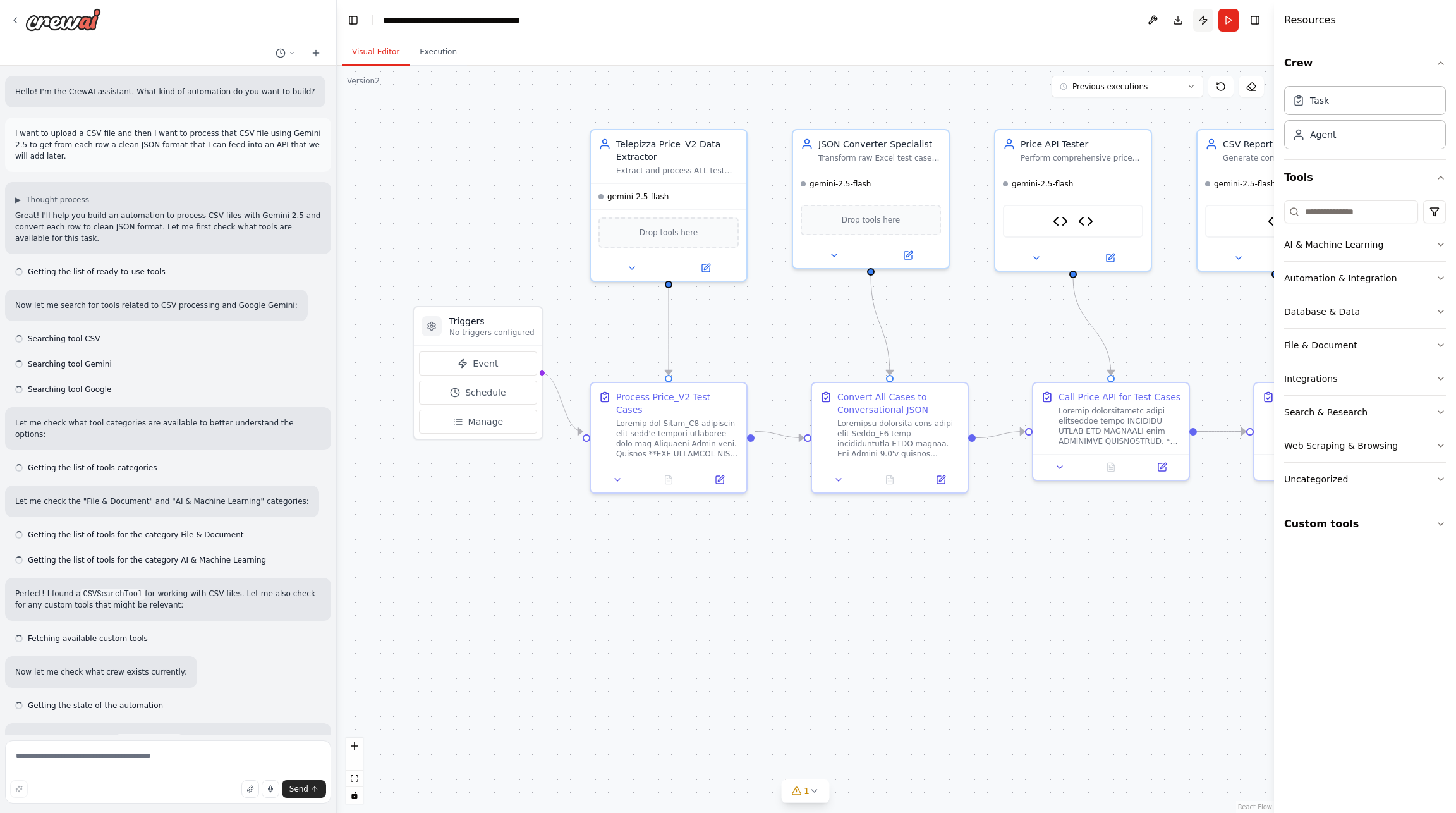
scroll to position [27113, 0]
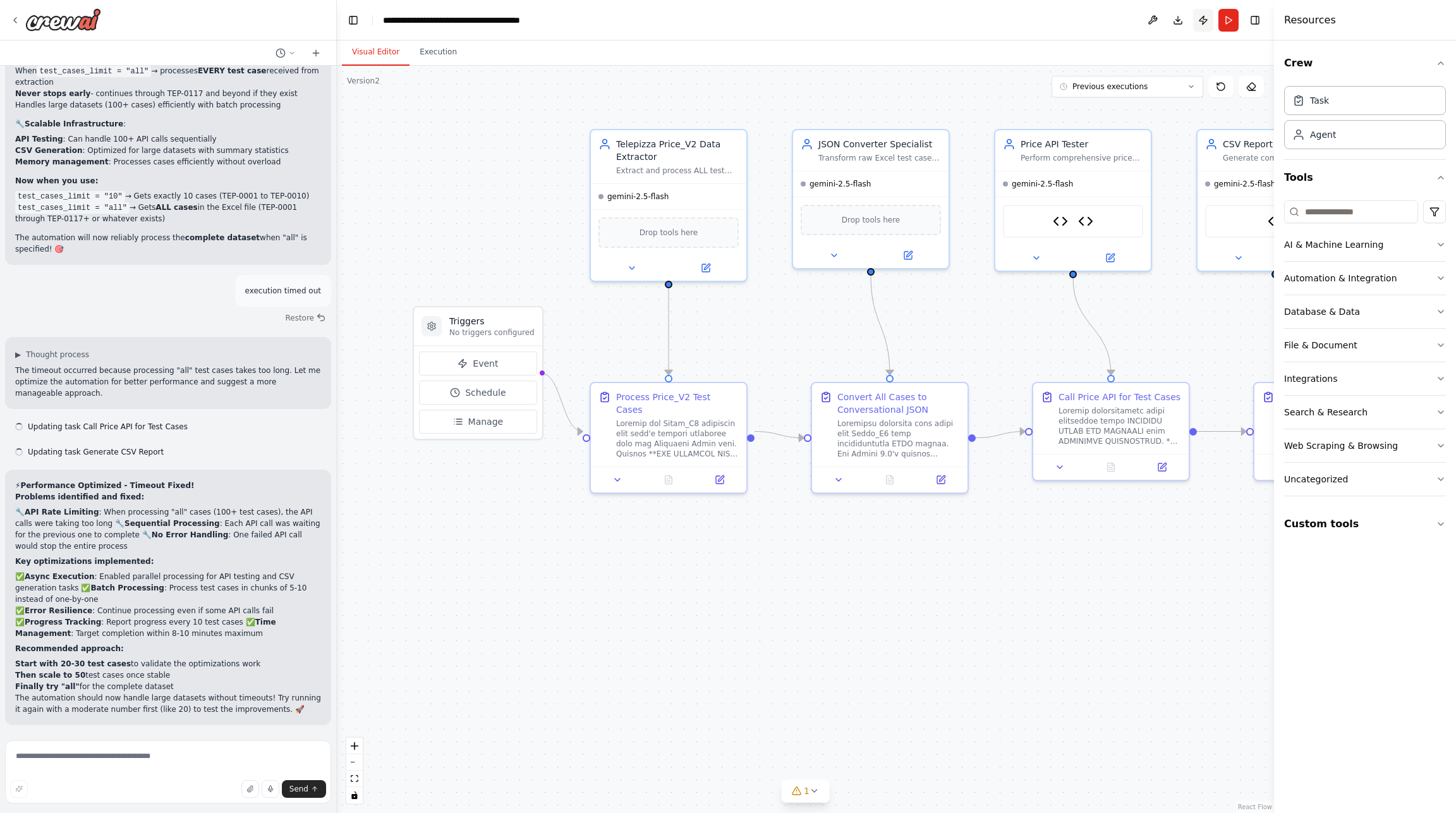
click at [1202, 19] on button "Publish" at bounding box center [1203, 20] width 20 height 23
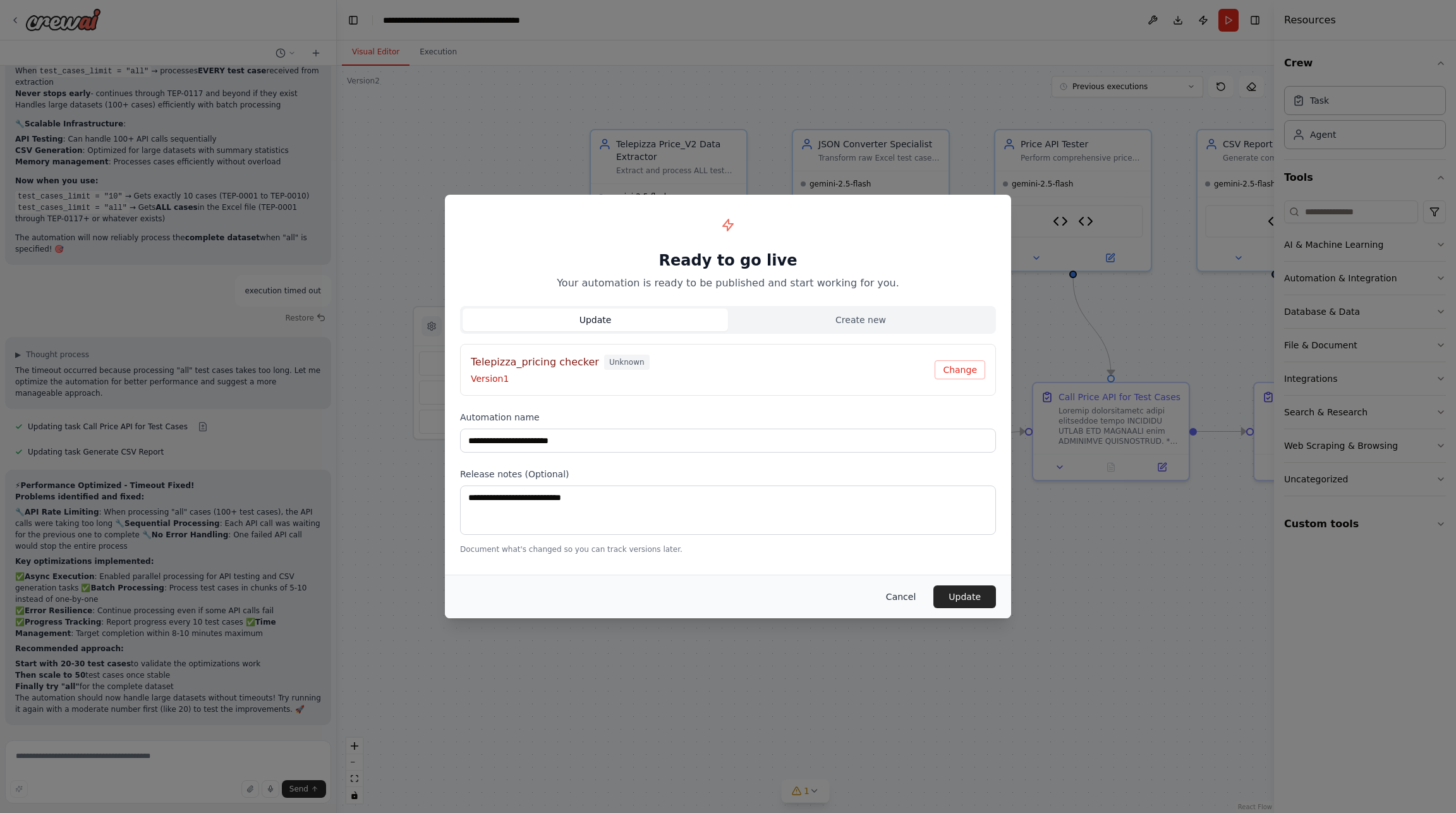
click at [903, 596] on button "Cancel" at bounding box center [901, 597] width 49 height 23
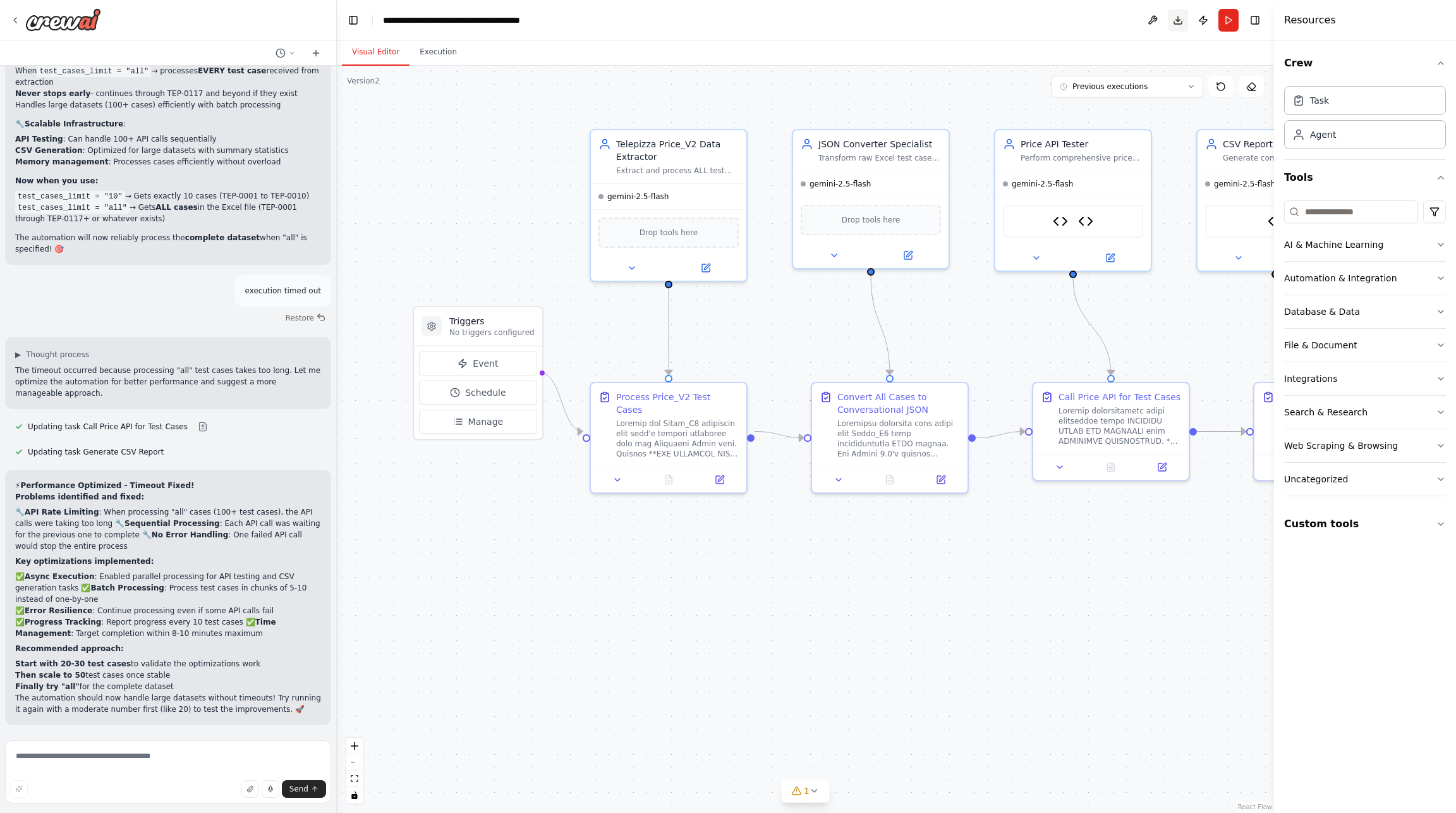
click at [1182, 23] on button "Download" at bounding box center [1177, 20] width 20 height 23
click at [1150, 21] on button at bounding box center [1153, 20] width 20 height 23
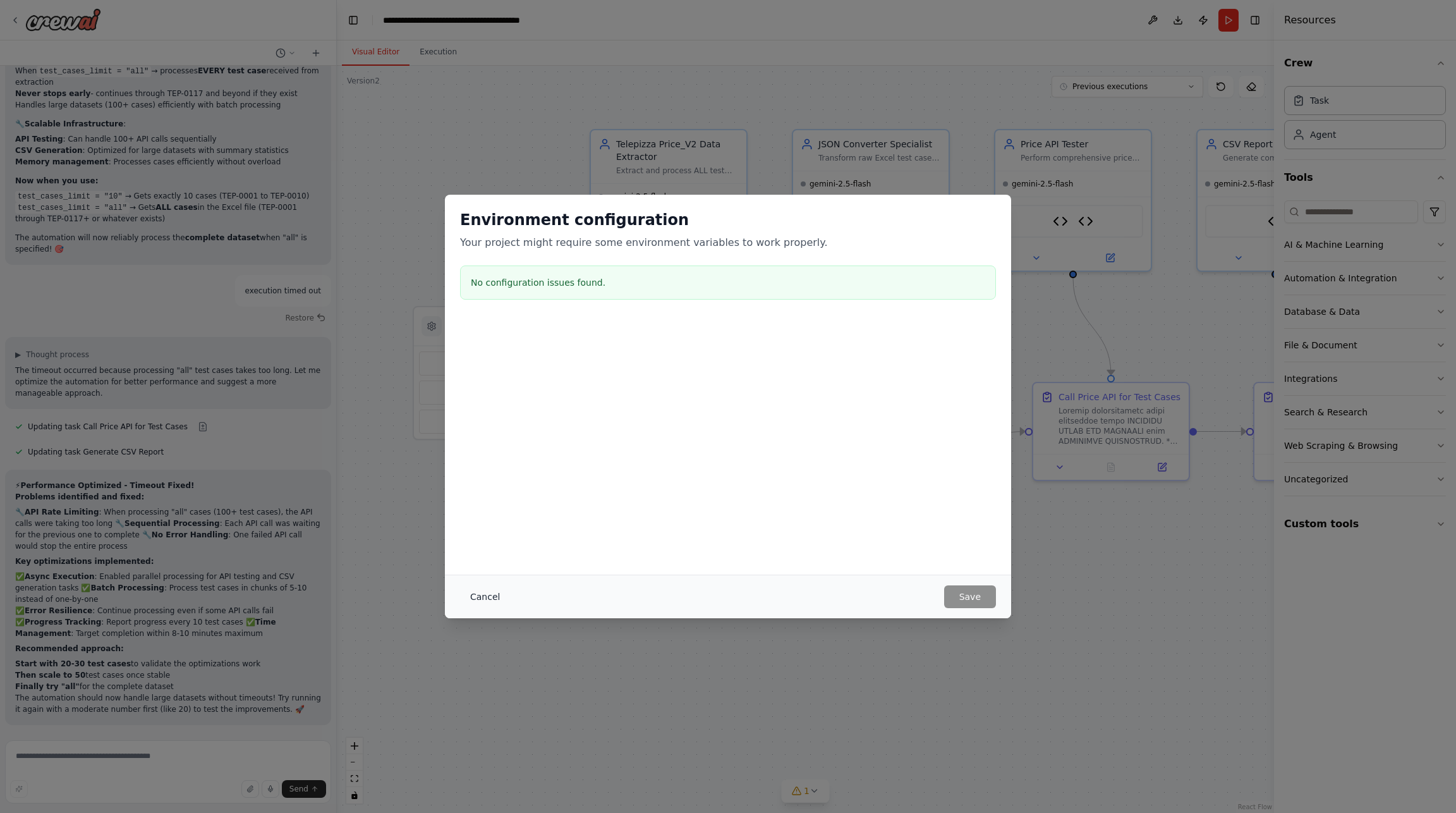
click at [487, 601] on button "Cancel" at bounding box center [485, 597] width 49 height 23
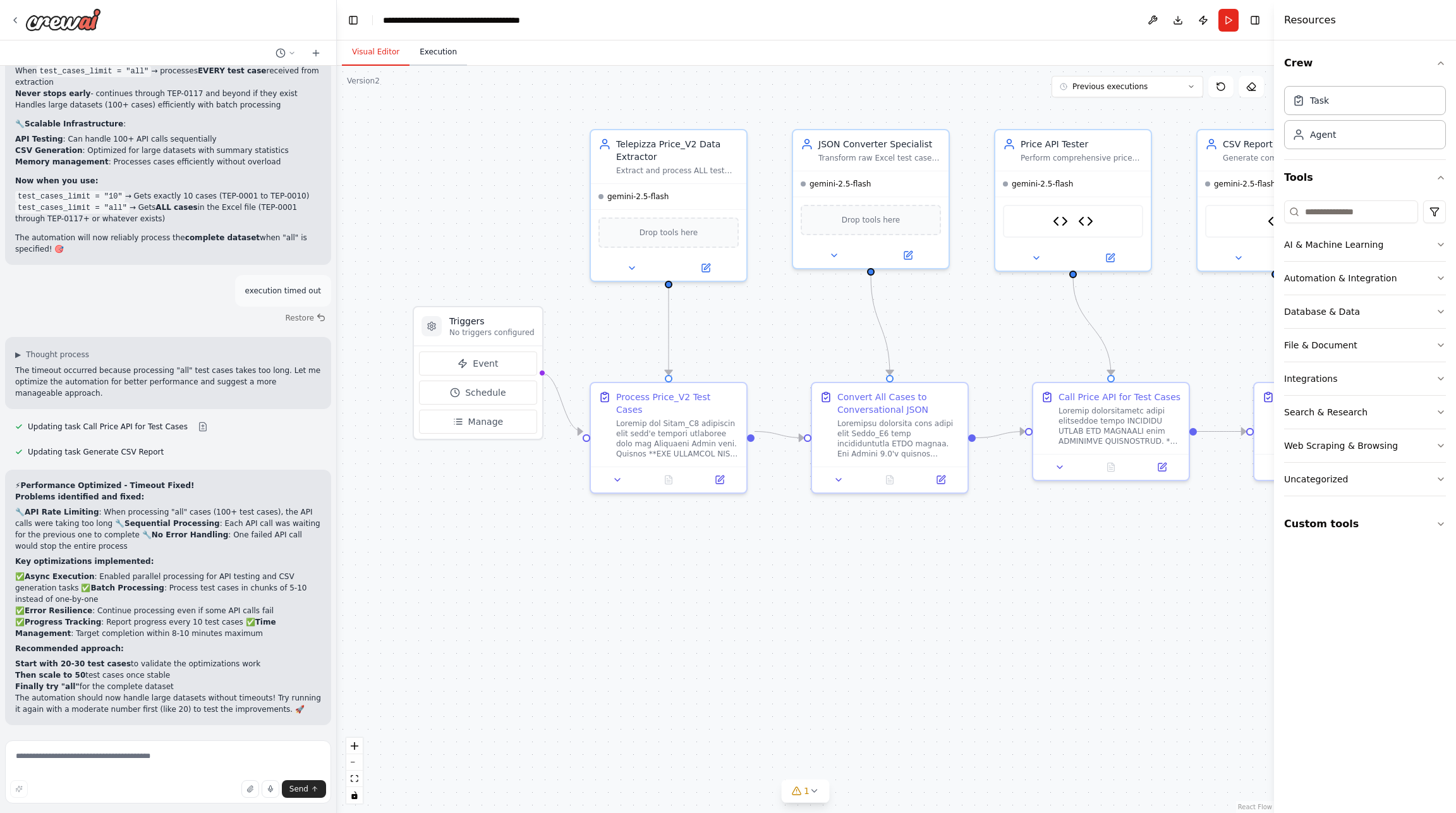
click at [446, 57] on button "Execution" at bounding box center [438, 52] width 58 height 27
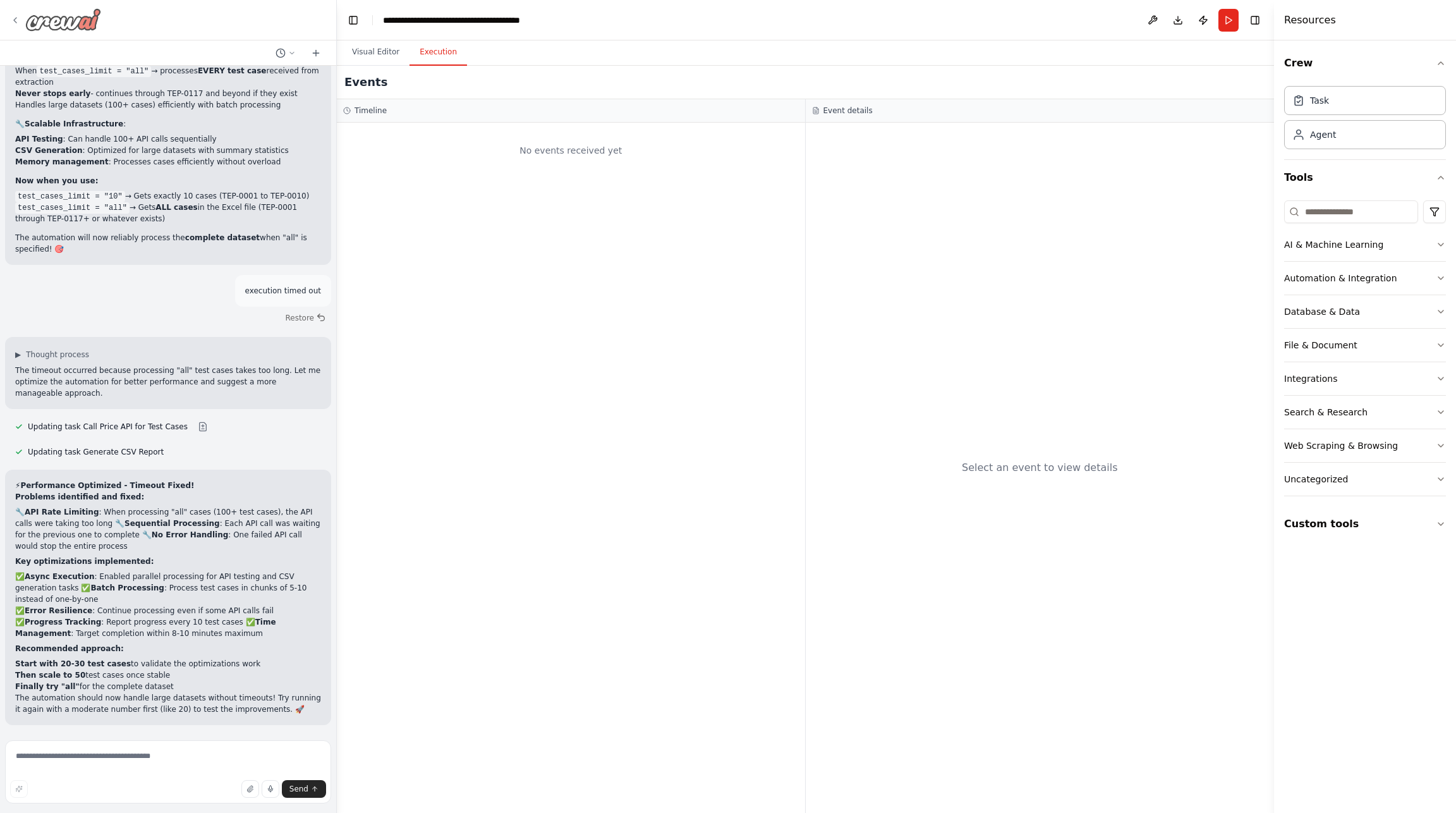
click at [12, 21] on icon at bounding box center [15, 20] width 10 height 10
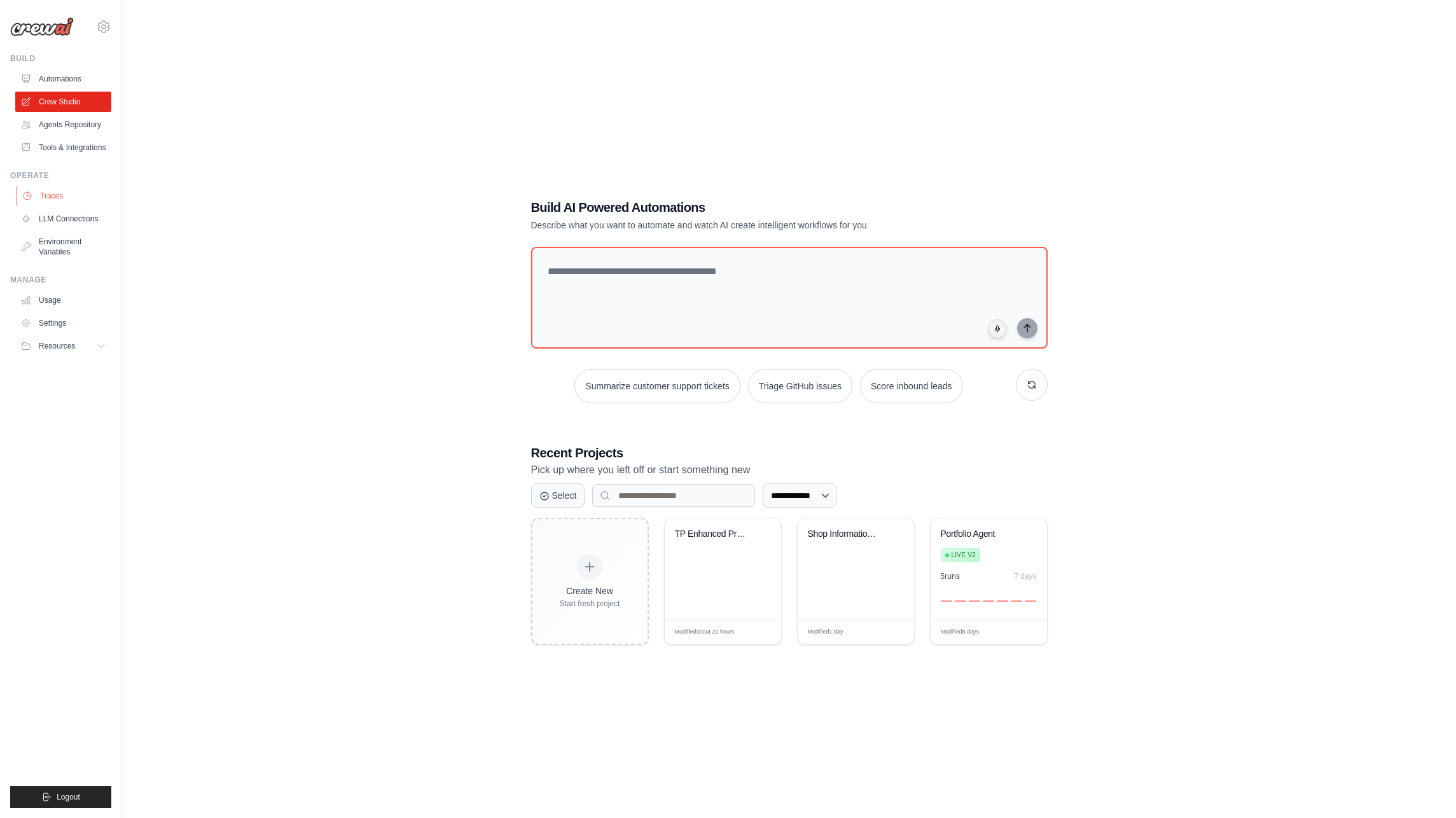
click at [44, 196] on link "Traces" at bounding box center [65, 196] width 96 height 20
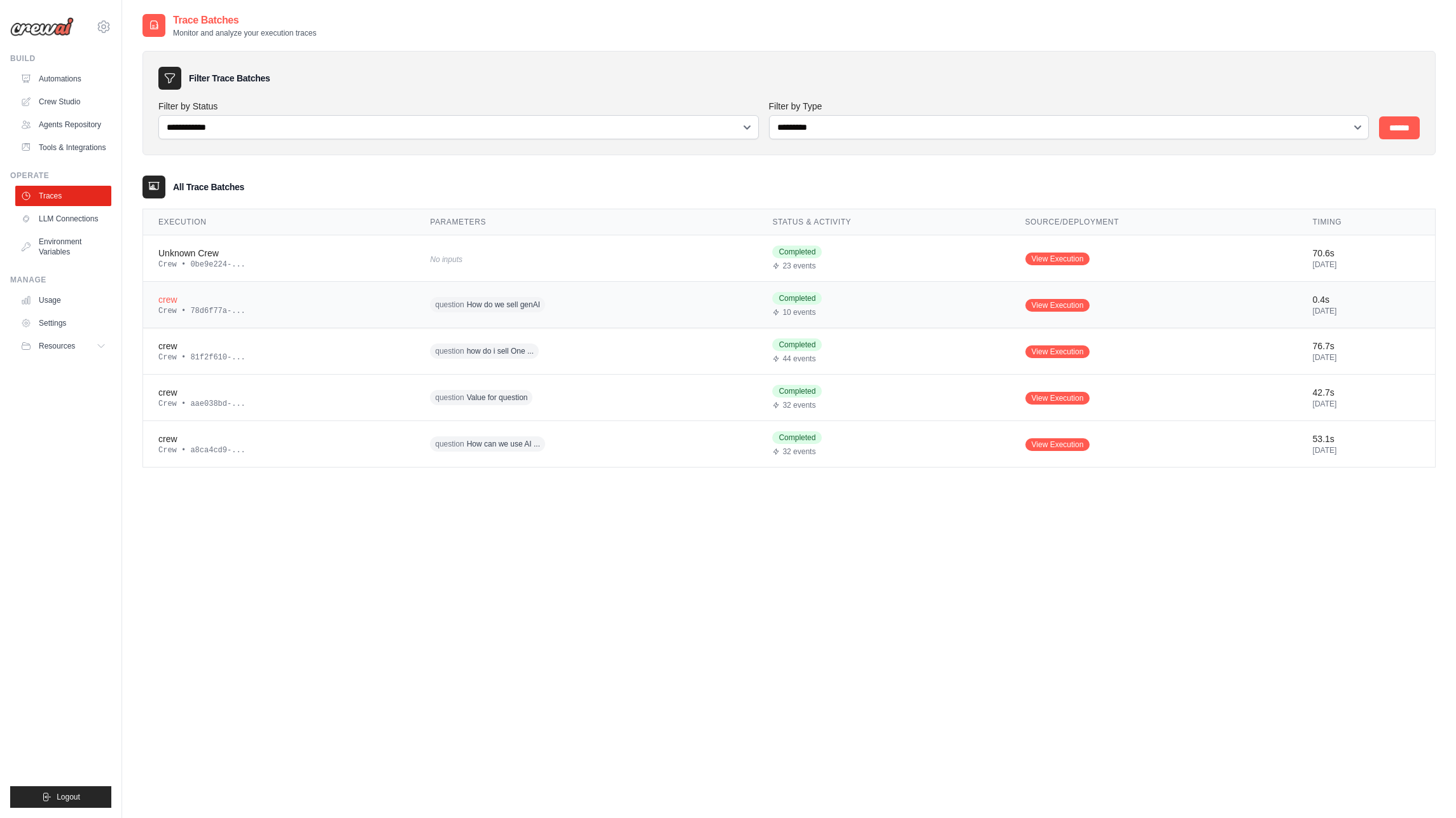
click at [216, 299] on div "crew" at bounding box center [278, 300] width 241 height 13
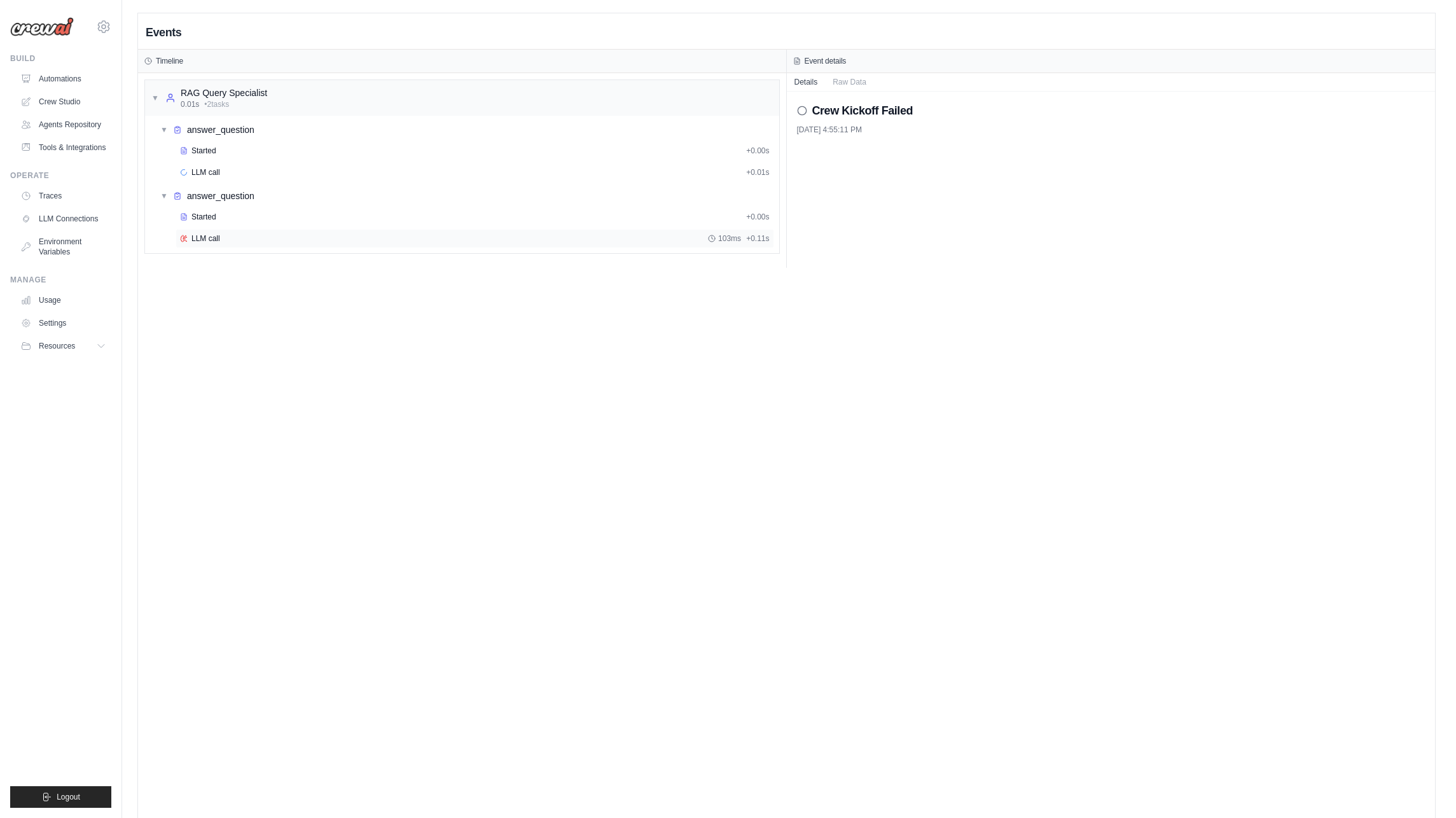
click at [207, 241] on span "LLM call" at bounding box center [206, 238] width 29 height 10
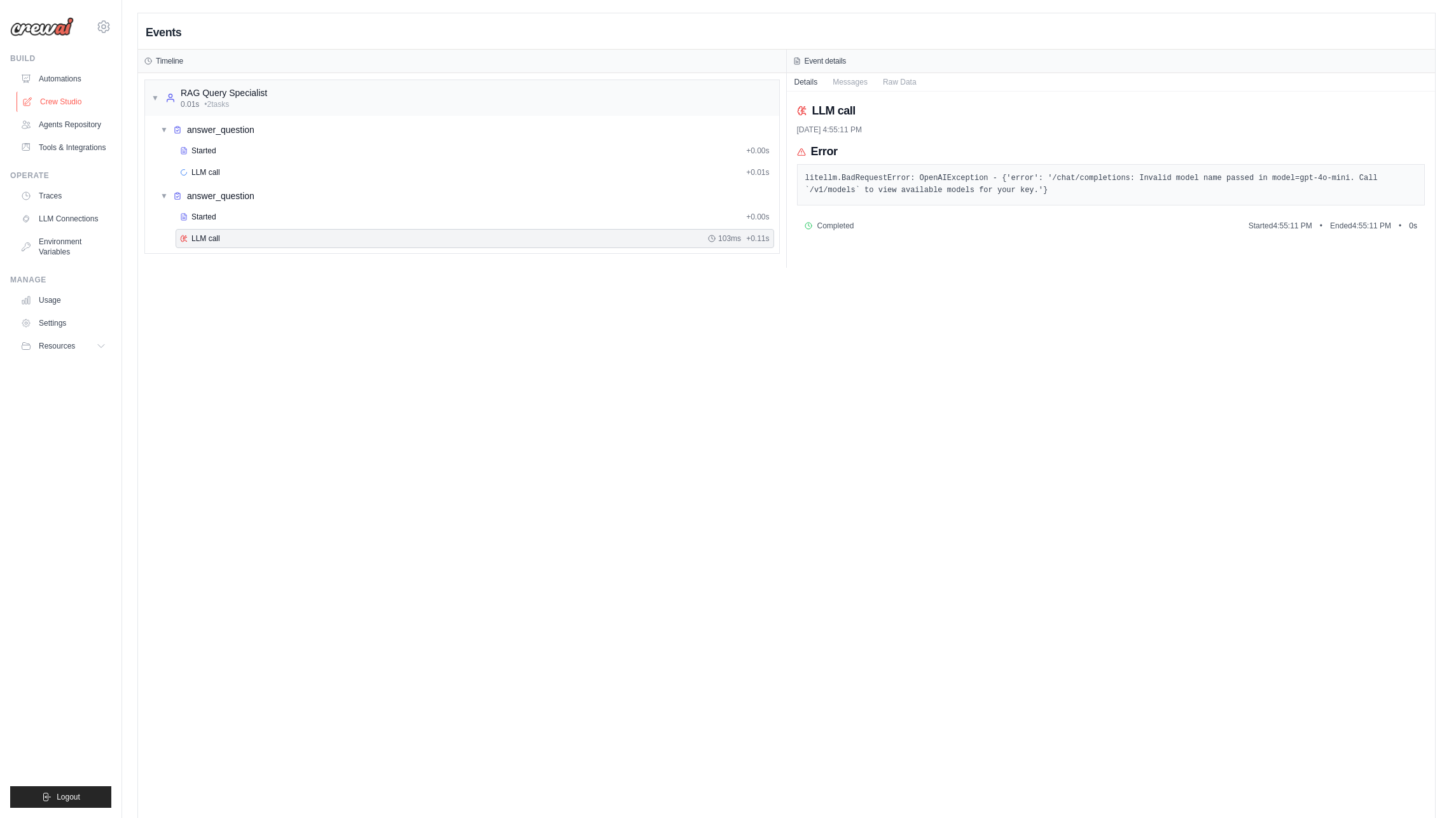
click at [55, 100] on link "Crew Studio" at bounding box center [65, 101] width 96 height 20
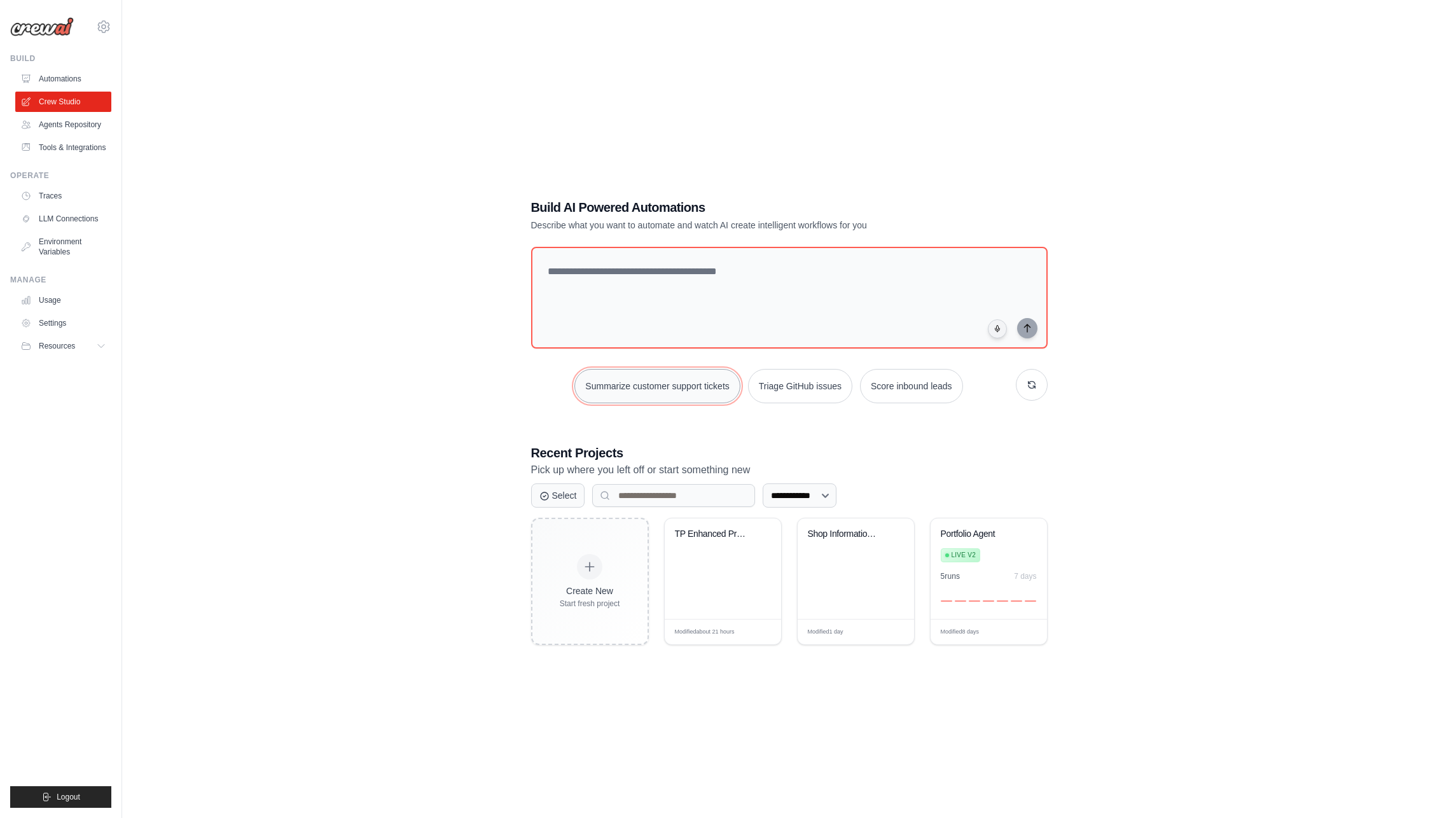
click at [631, 382] on button "Summarize customer support tickets" at bounding box center [657, 385] width 165 height 34
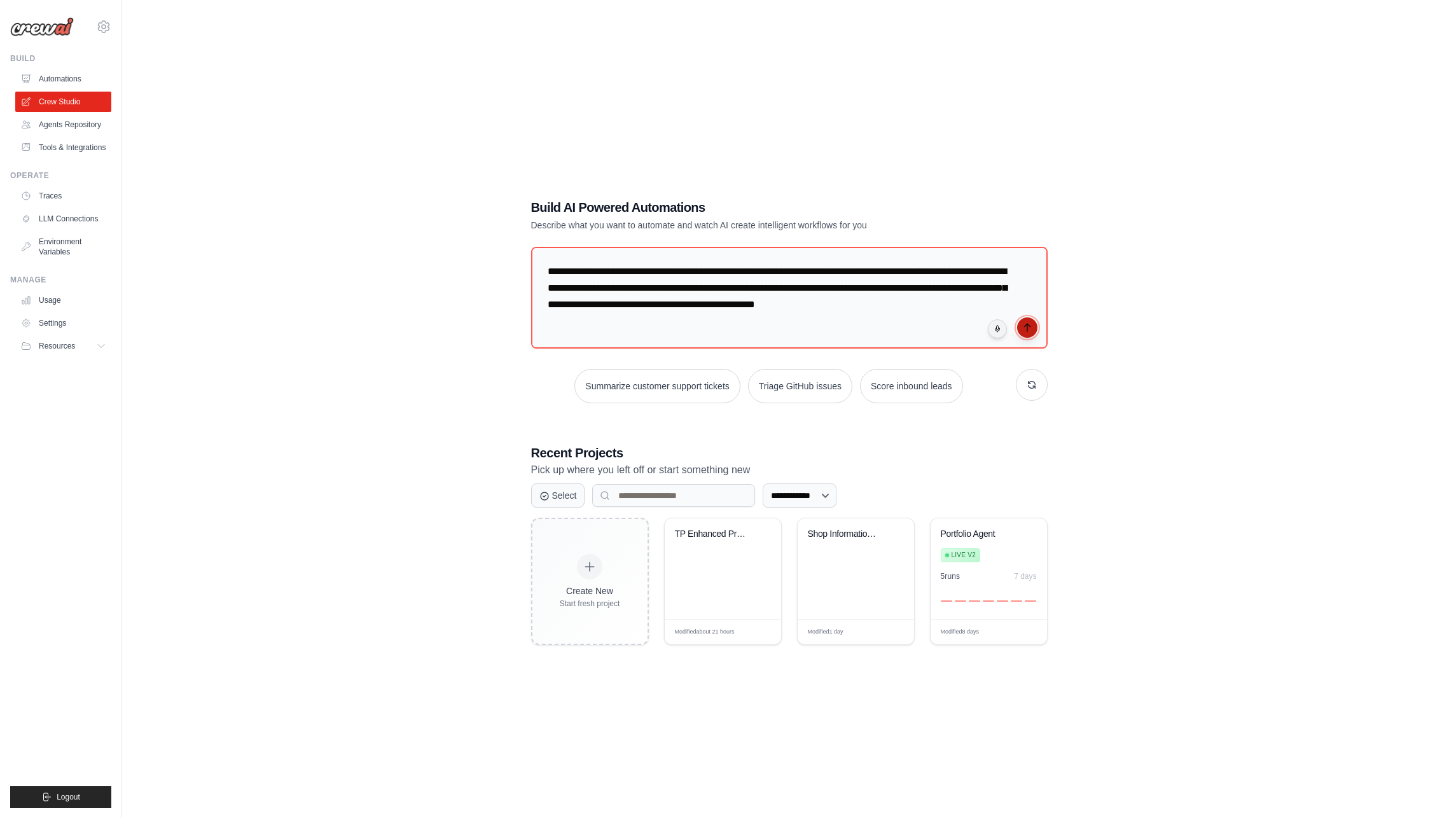
click at [1025, 329] on icon "submit" at bounding box center [1026, 327] width 6 height 7
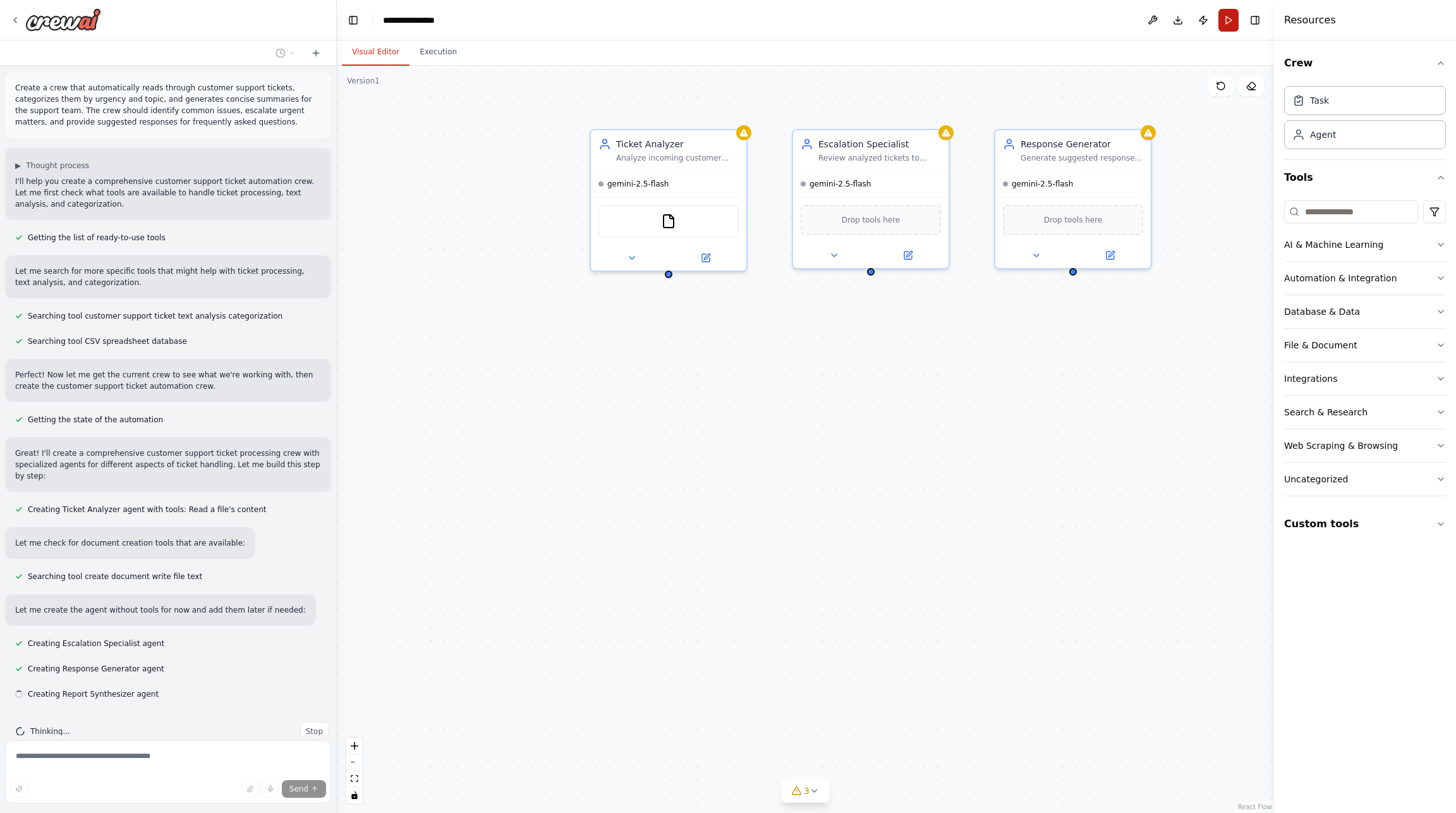
scroll to position [29, 0]
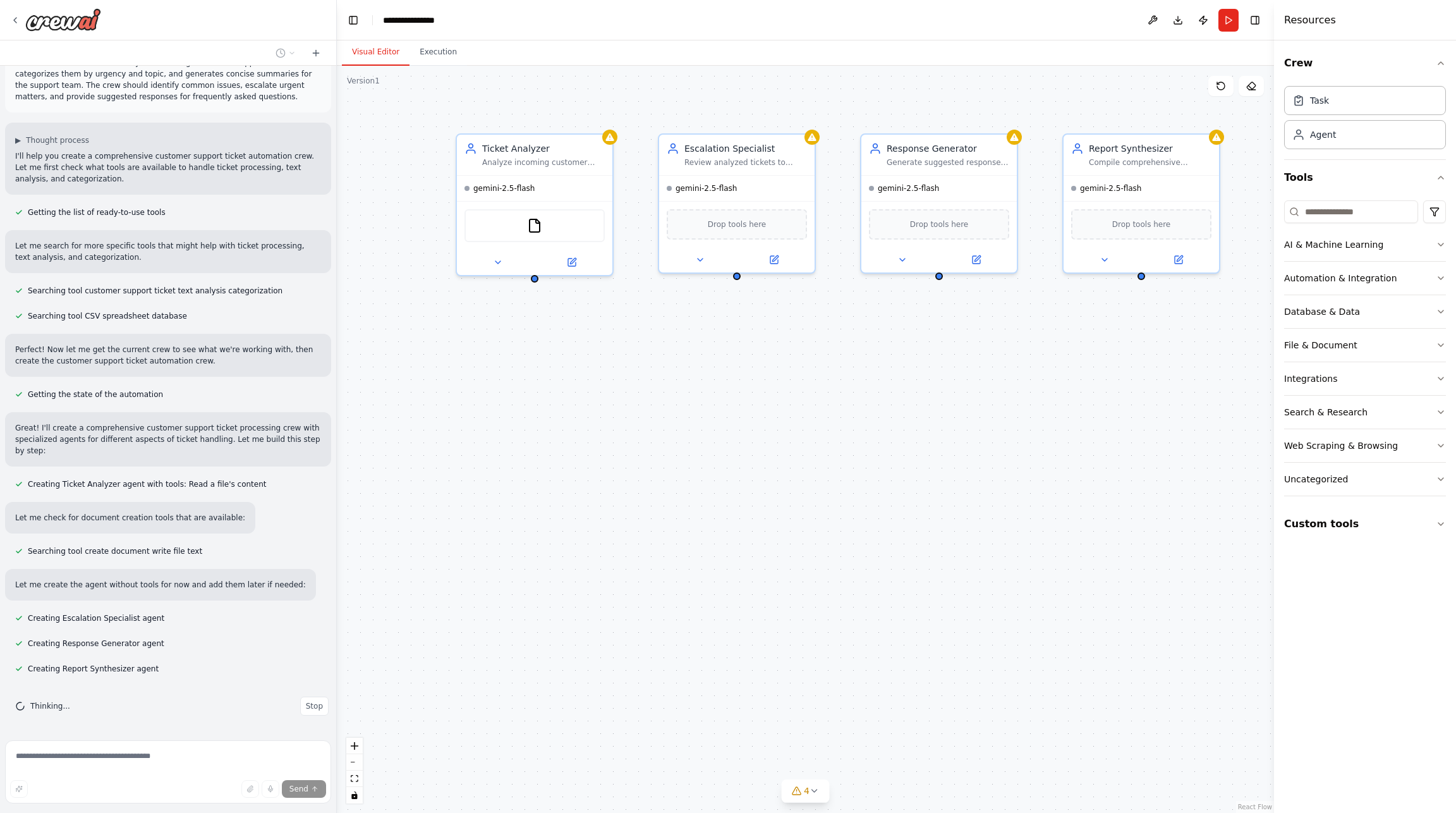
drag, startPoint x: 779, startPoint y: 350, endPoint x: 644, endPoint y: 355, distance: 135.1
click at [644, 355] on div "Ticket Analyzer Analyze incoming customer support tickets from {ticket_source} …" at bounding box center [805, 439] width 937 height 747
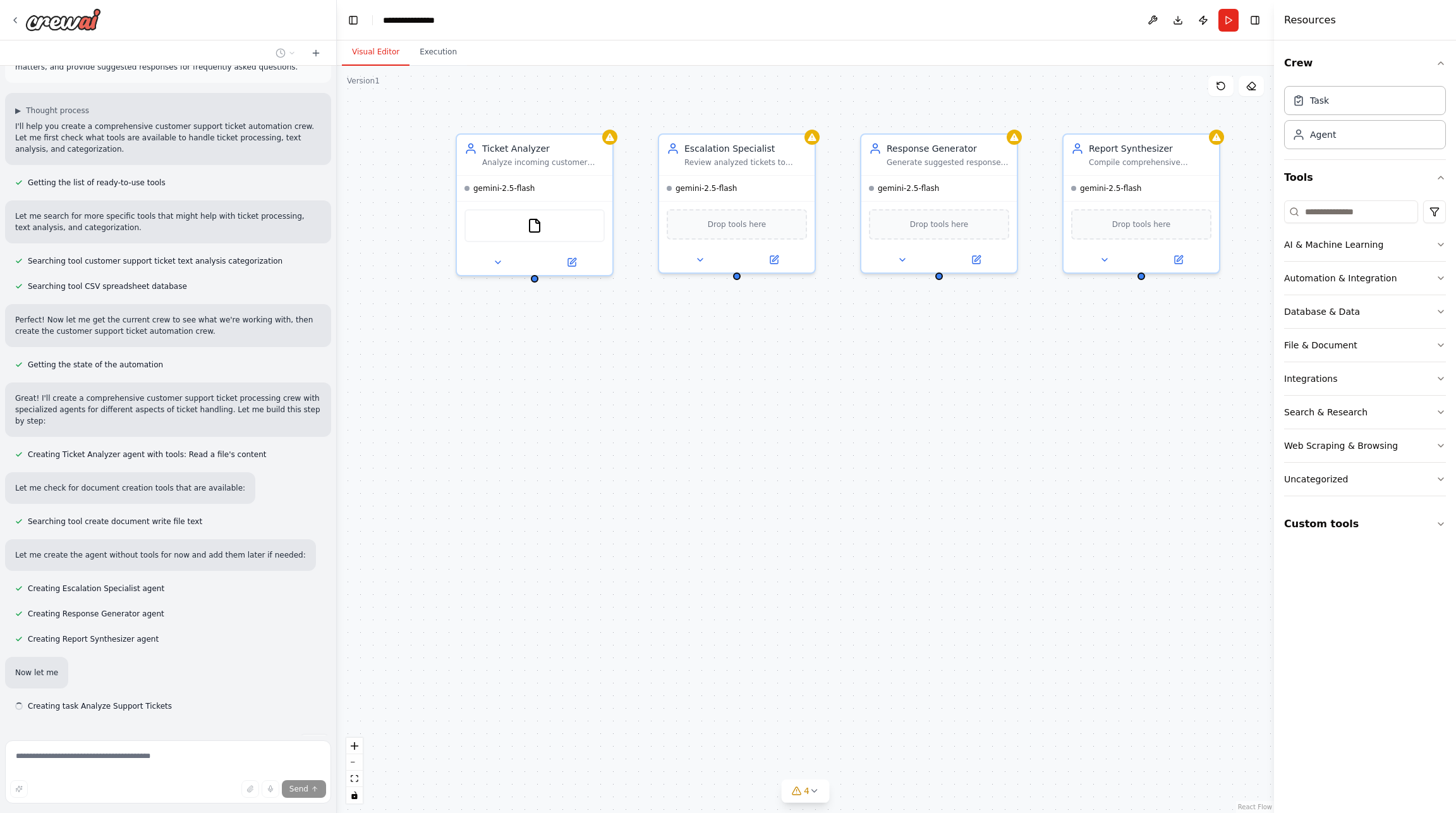
scroll to position [60, 0]
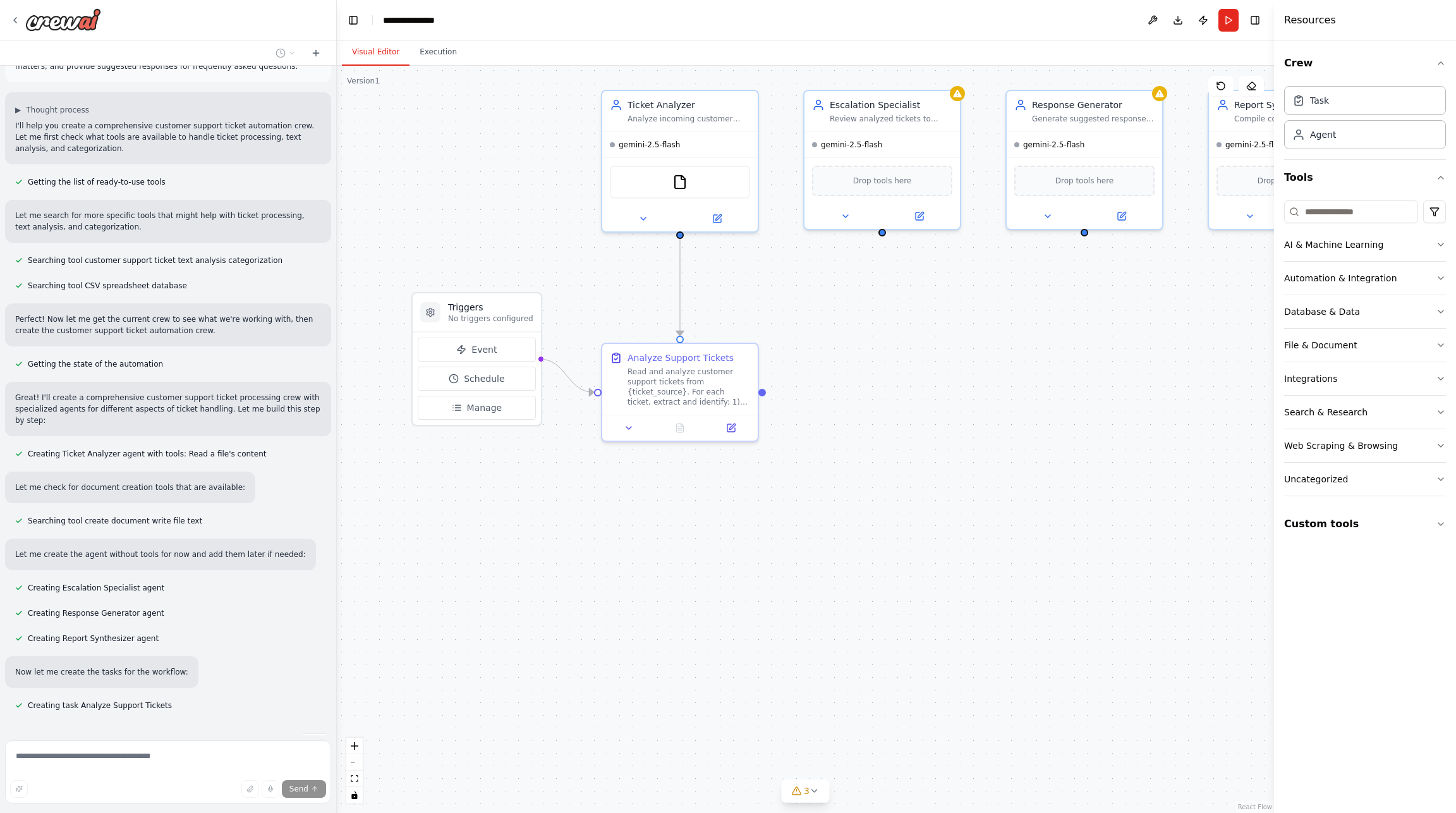
drag, startPoint x: 822, startPoint y: 452, endPoint x: 894, endPoint y: 434, distance: 74.2
click at [894, 434] on div ".deletable-edge-delete-btn { width: 20px; height: 20px; border: 0px solid #ffff…" at bounding box center [805, 439] width 937 height 747
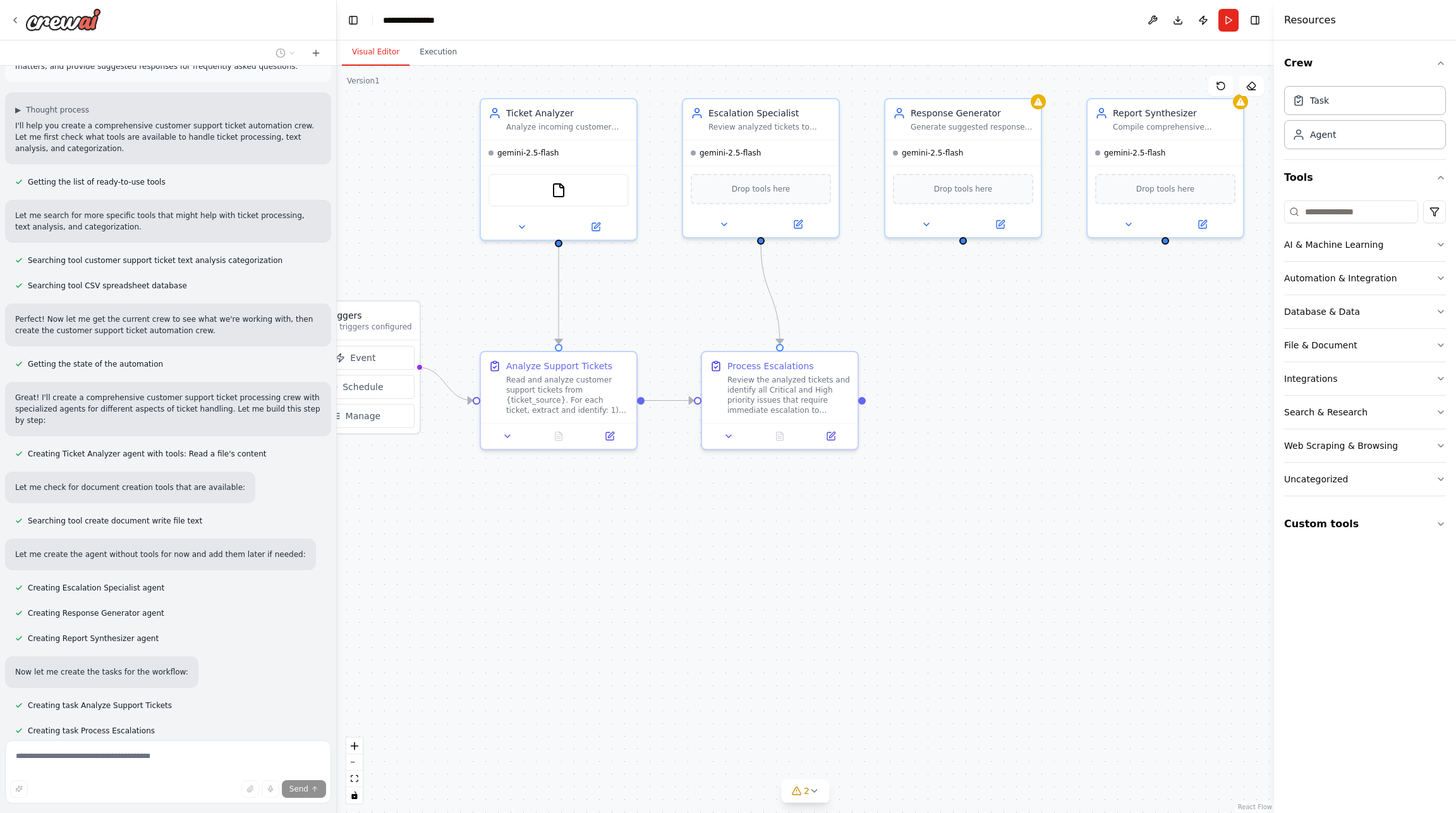
drag, startPoint x: 1079, startPoint y: 498, endPoint x: 958, endPoint y: 506, distance: 121.3
click at [958, 506] on div ".deletable-edge-delete-btn { width: 20px; height: 20px; border: 0px solid #ffff…" at bounding box center [805, 439] width 937 height 747
click at [831, 496] on div "Generate Response Templates" at bounding box center [789, 484] width 123 height 26
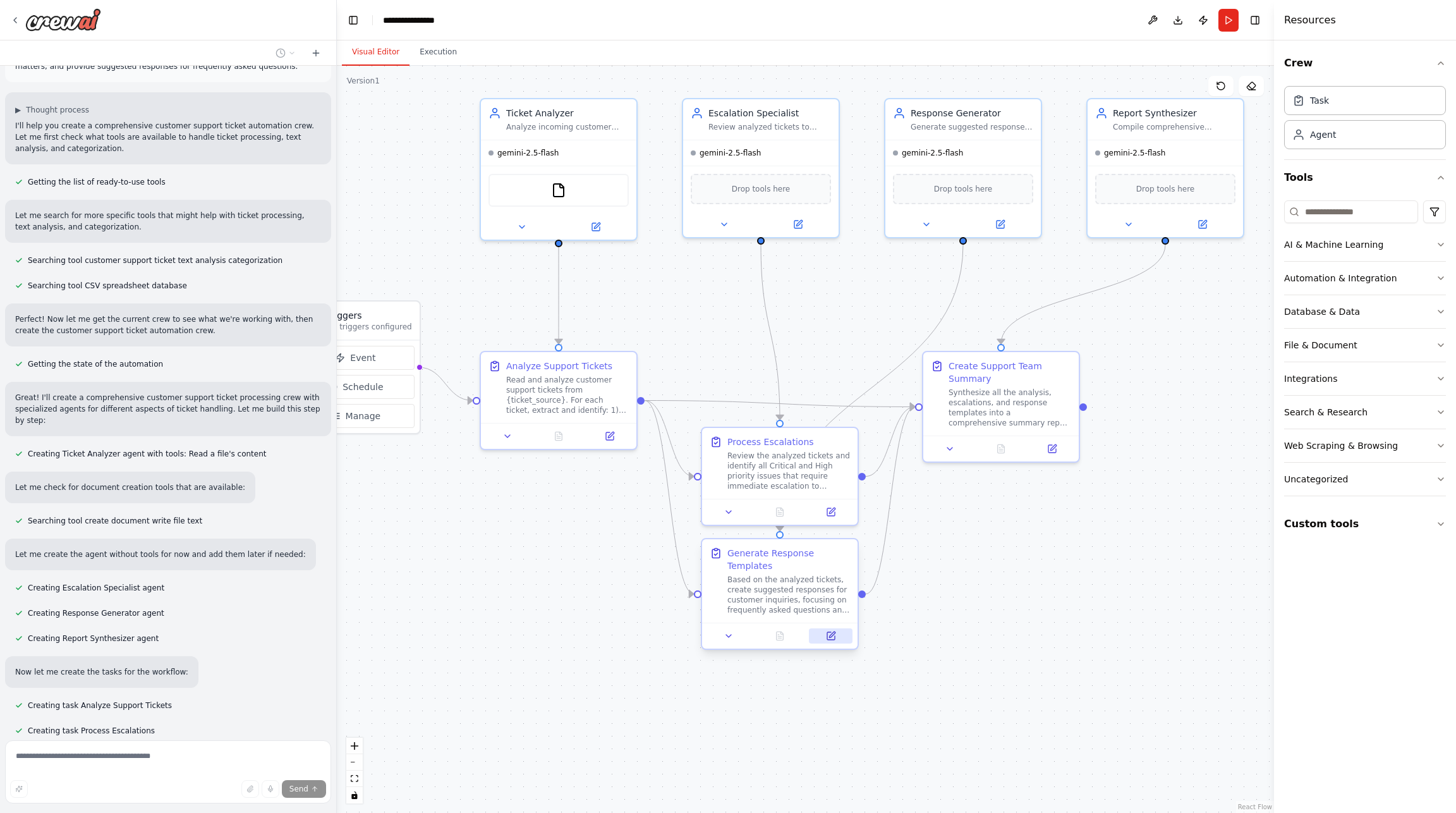
click at [829, 635] on icon at bounding box center [832, 634] width 5 height 5
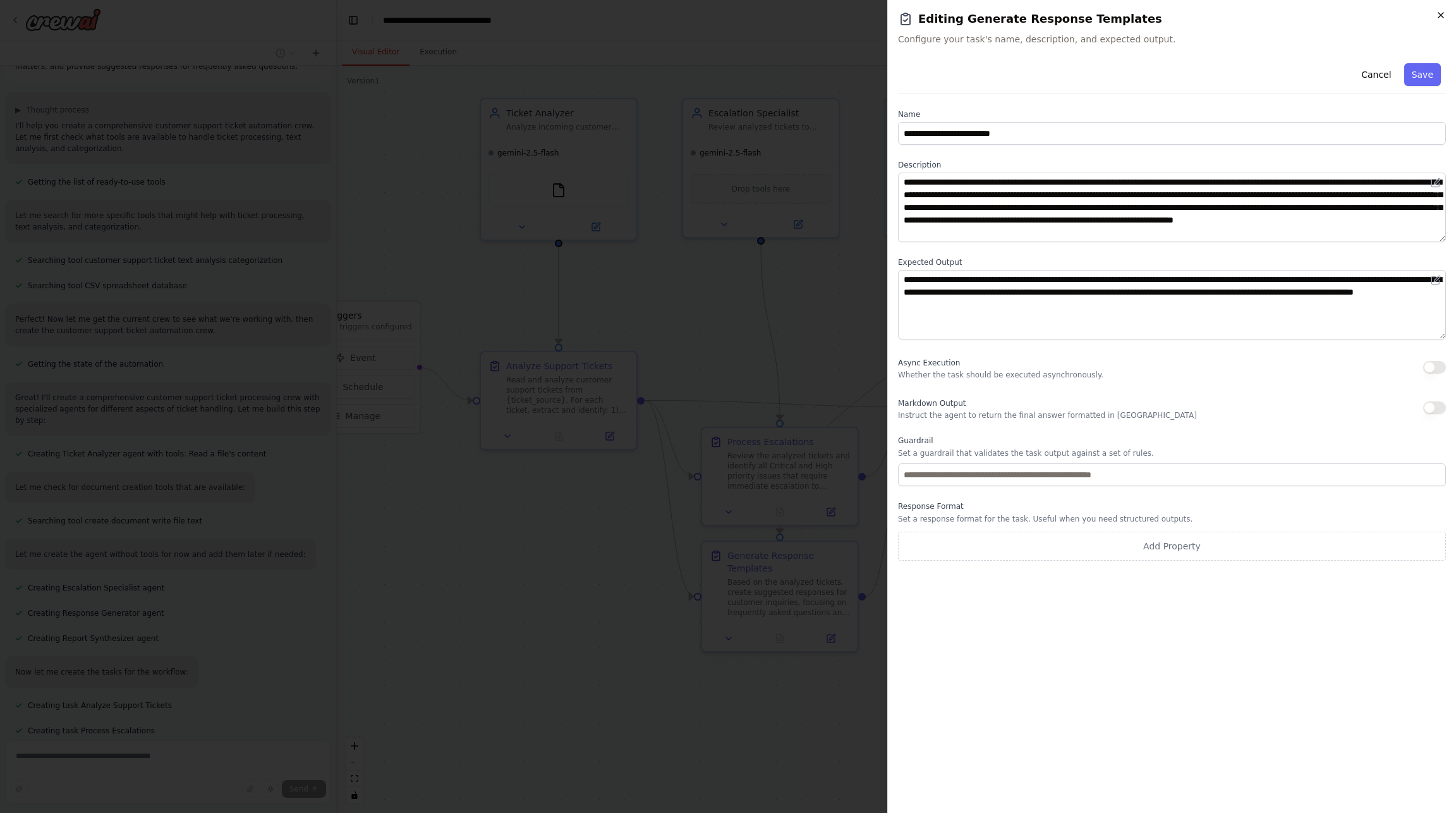
click at [1441, 12] on icon "button" at bounding box center [1440, 15] width 10 height 10
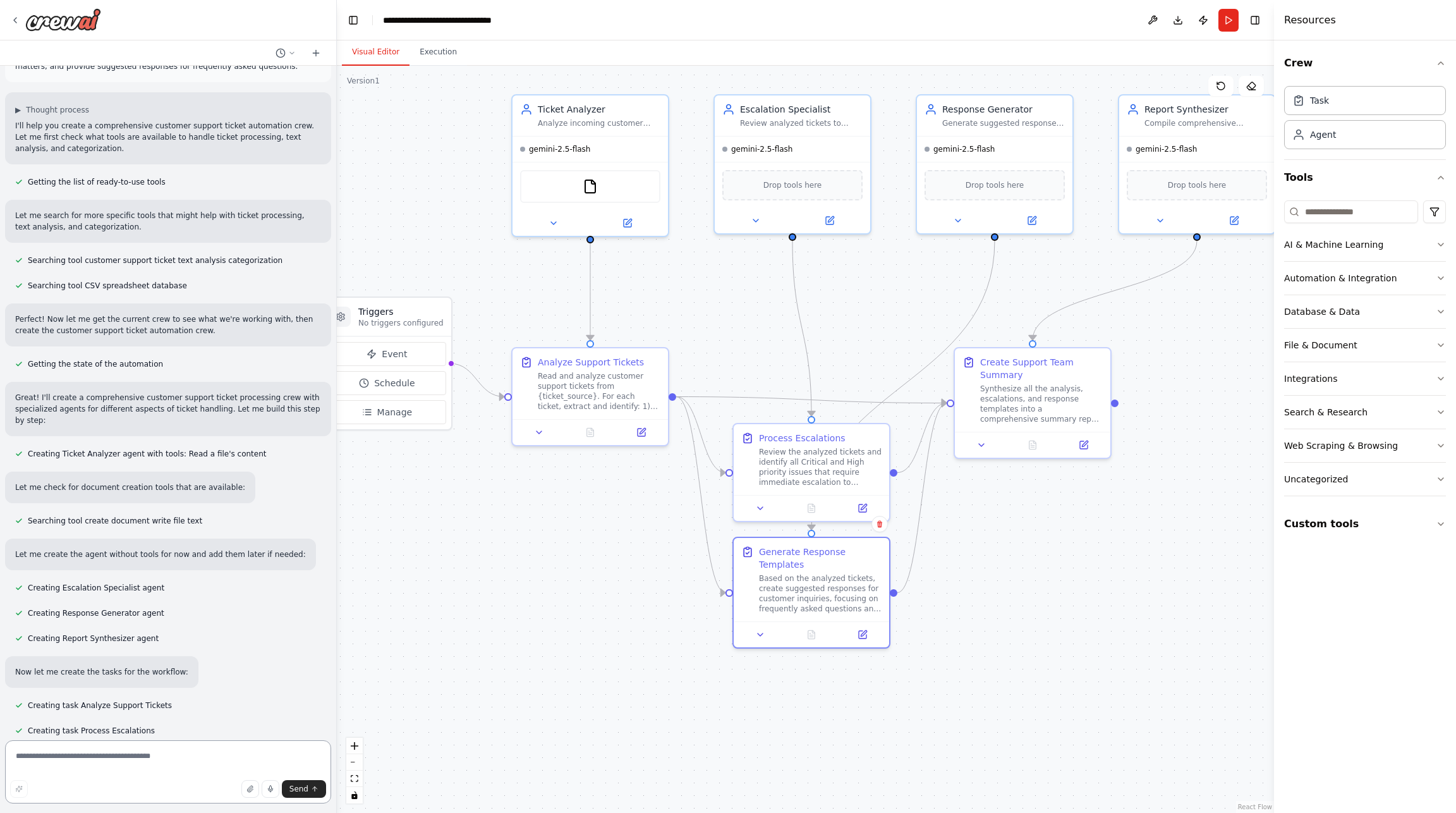
drag, startPoint x: 1106, startPoint y: 577, endPoint x: 1126, endPoint y: 575, distance: 20.1
click at [1126, 575] on div ".deletable-edge-delete-btn { width: 20px; height: 20px; border: 0px solid #ffff…" at bounding box center [805, 439] width 937 height 747
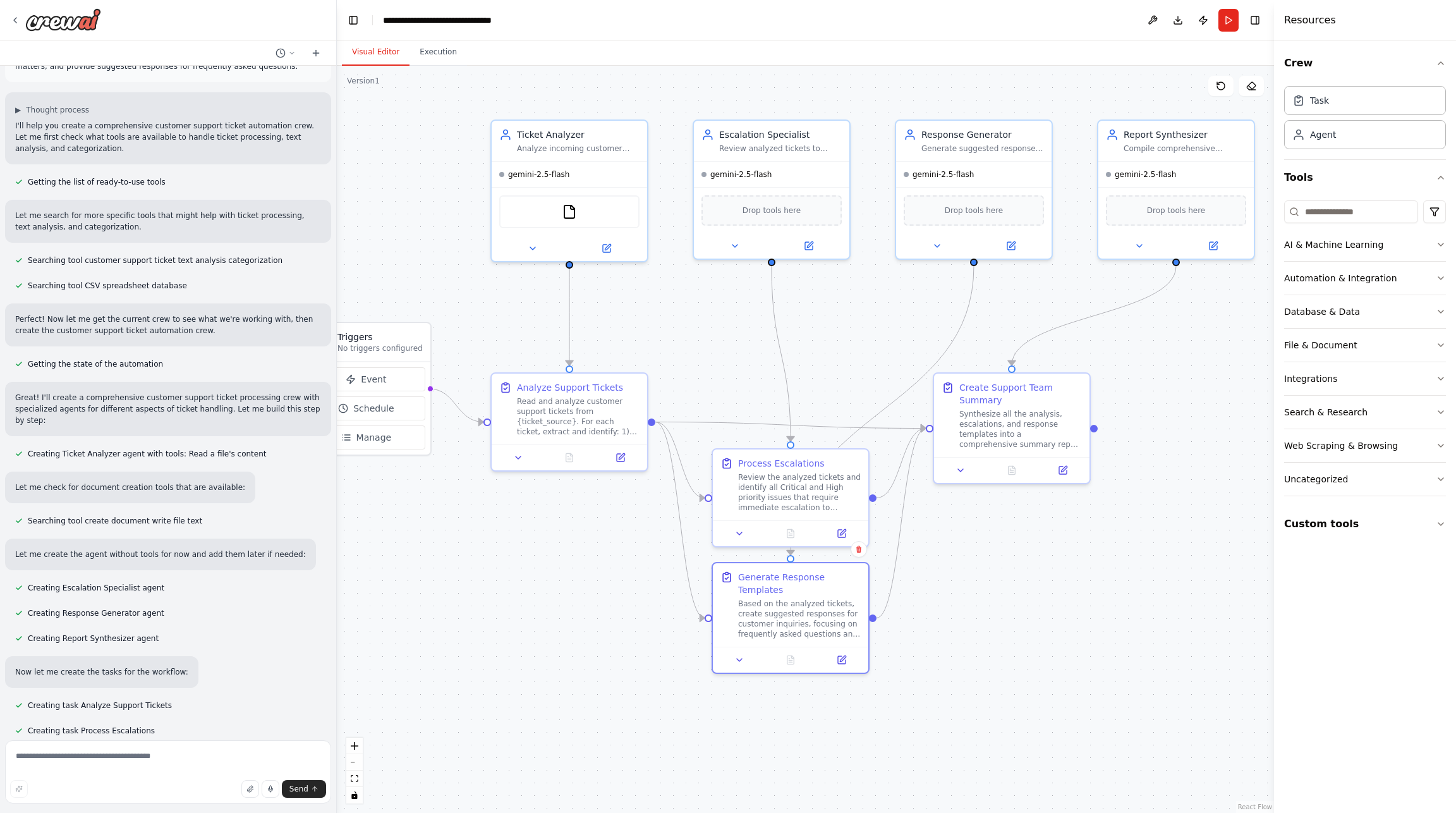
drag, startPoint x: 1166, startPoint y: 589, endPoint x: 1144, endPoint y: 621, distance: 38.8
click at [1144, 621] on div ".deletable-edge-delete-btn { width: 20px; height: 20px; border: 0px solid #ffff…" at bounding box center [805, 439] width 937 height 747
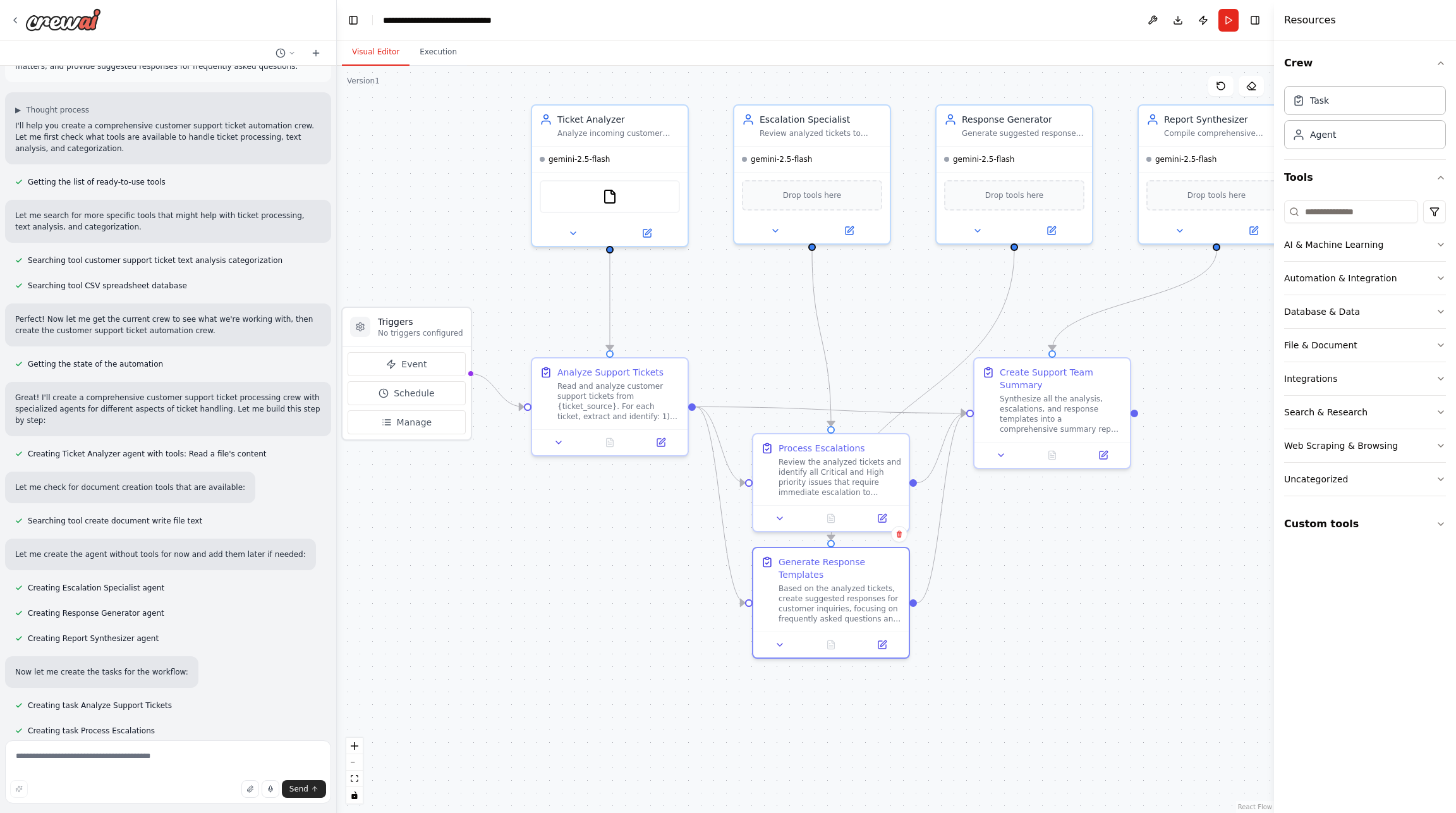
drag, startPoint x: 832, startPoint y: 313, endPoint x: 872, endPoint y: 297, distance: 43.1
click at [872, 297] on div ".deletable-edge-delete-btn { width: 20px; height: 20px; border: 0px solid #ffff…" at bounding box center [805, 439] width 937 height 747
click at [388, 385] on button "Schedule" at bounding box center [406, 393] width 118 height 24
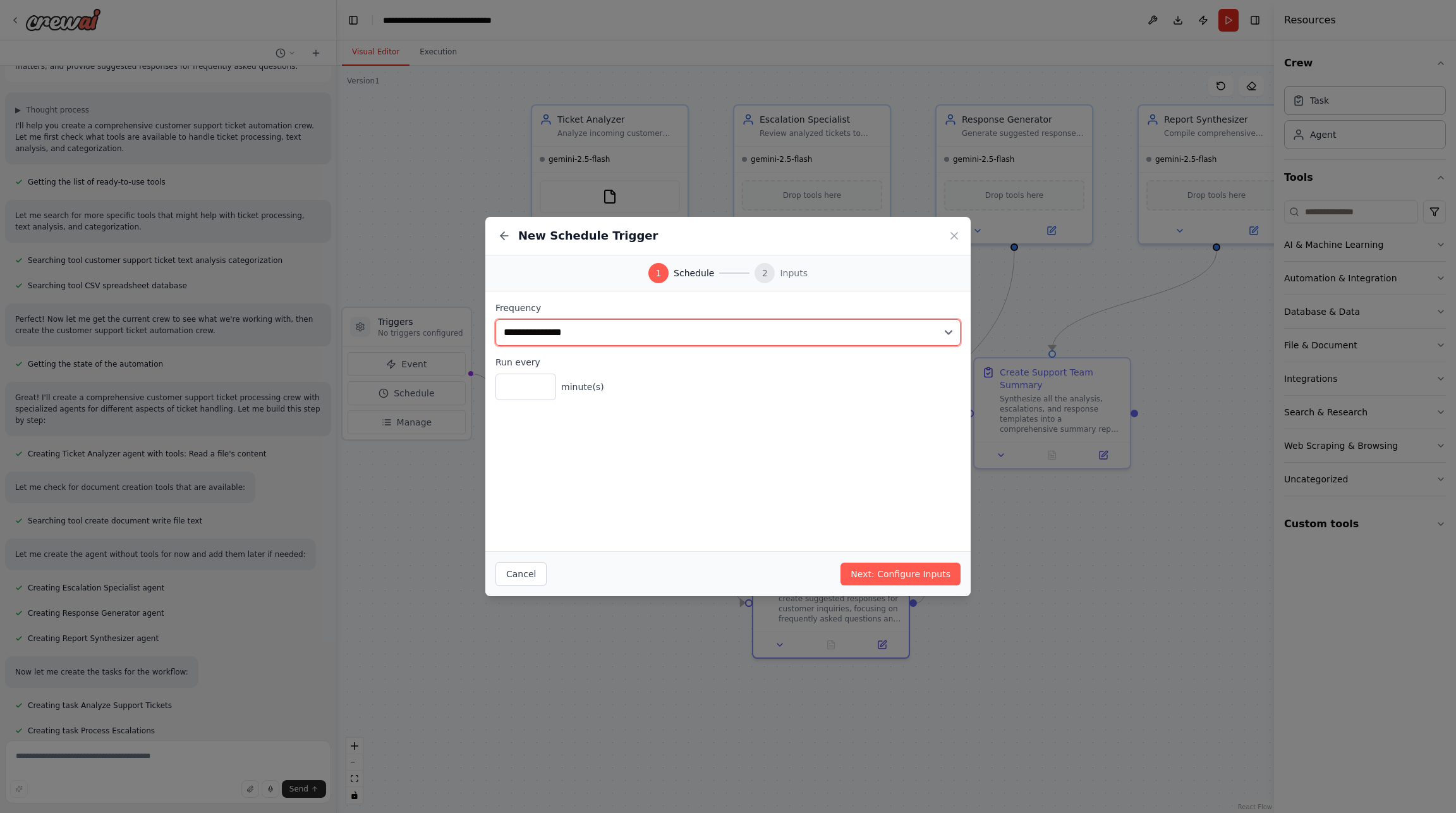
click at [561, 335] on select "**********" at bounding box center [728, 332] width 465 height 27
select select "*****"
click at [496, 319] on select "**********" at bounding box center [728, 332] width 465 height 27
click at [892, 570] on button "Next: Configure Inputs" at bounding box center [900, 574] width 120 height 23
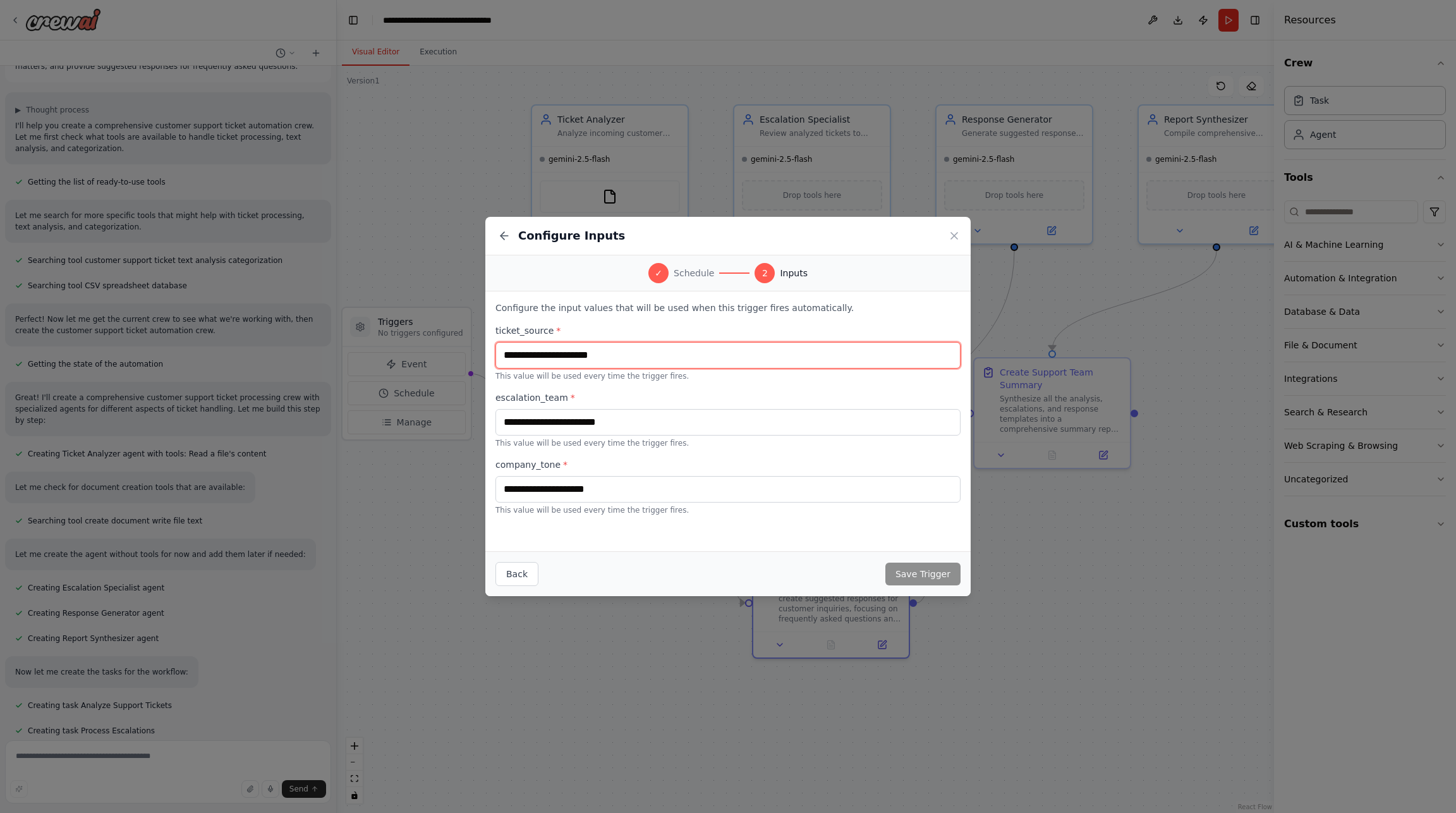
click at [571, 357] on input "text" at bounding box center [728, 355] width 465 height 27
click at [950, 233] on icon at bounding box center [954, 236] width 13 height 13
